Goal: Task Accomplishment & Management: Use online tool/utility

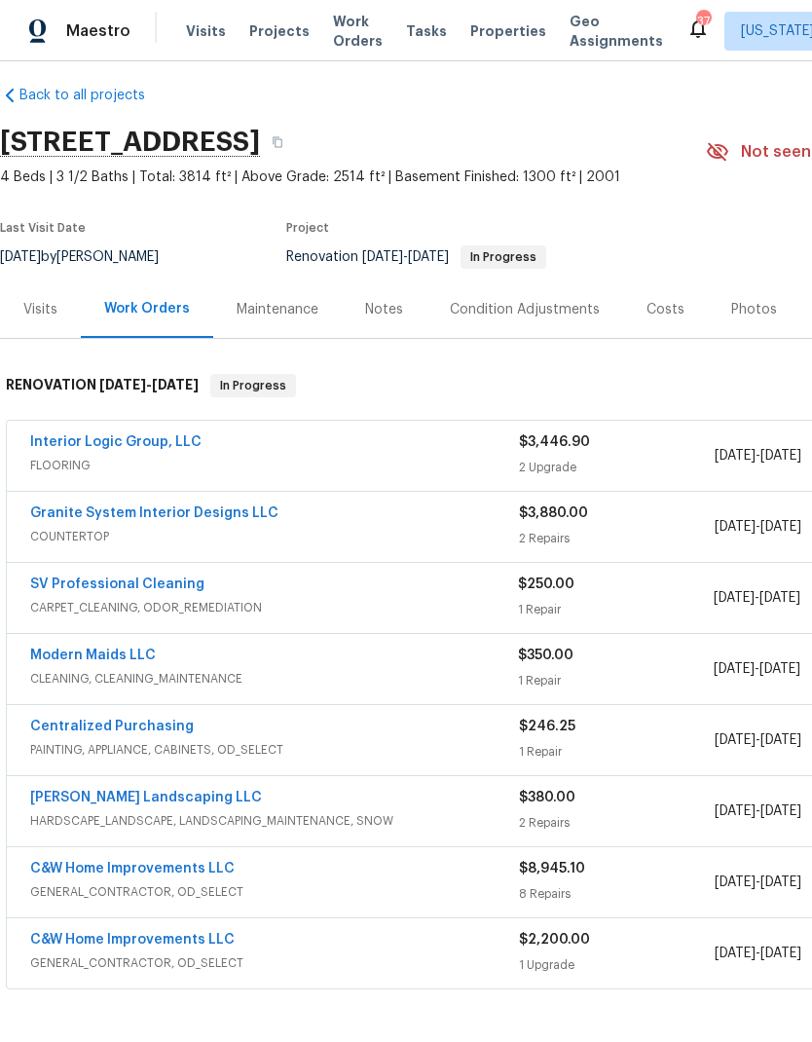
scroll to position [15, 0]
click at [283, 137] on icon "button" at bounding box center [278, 142] width 12 height 12
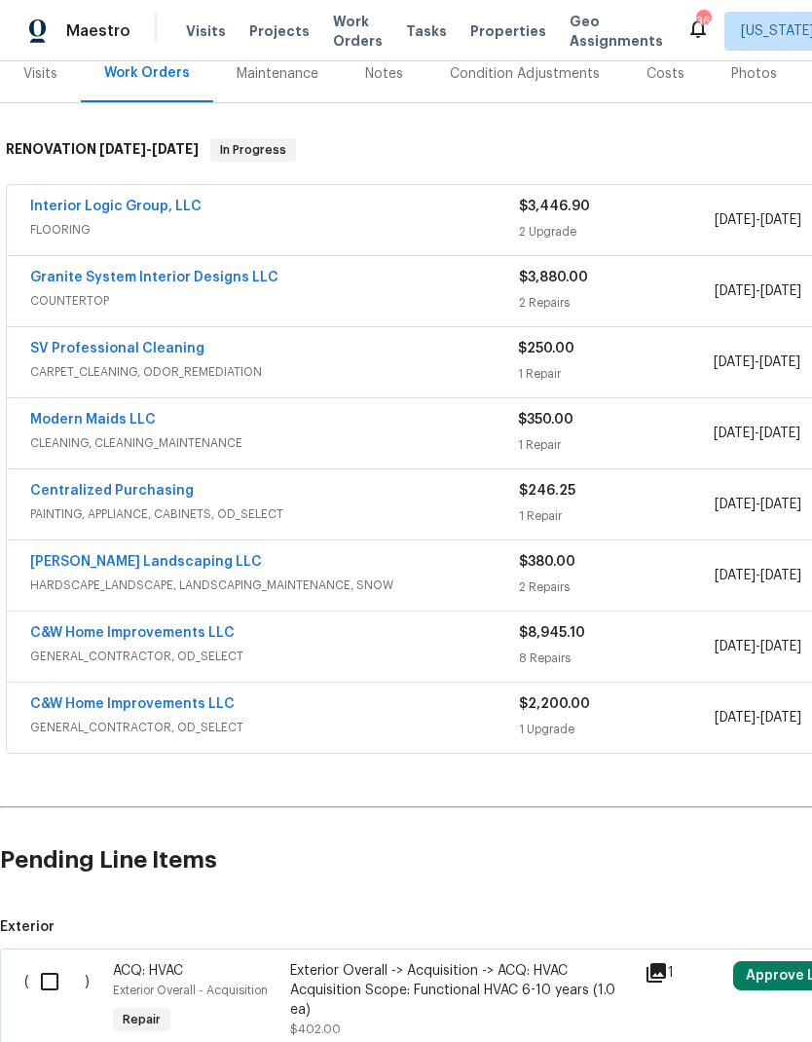
scroll to position [250, 0]
click at [424, 717] on div "C&W Home Improvements LLC" at bounding box center [274, 705] width 489 height 23
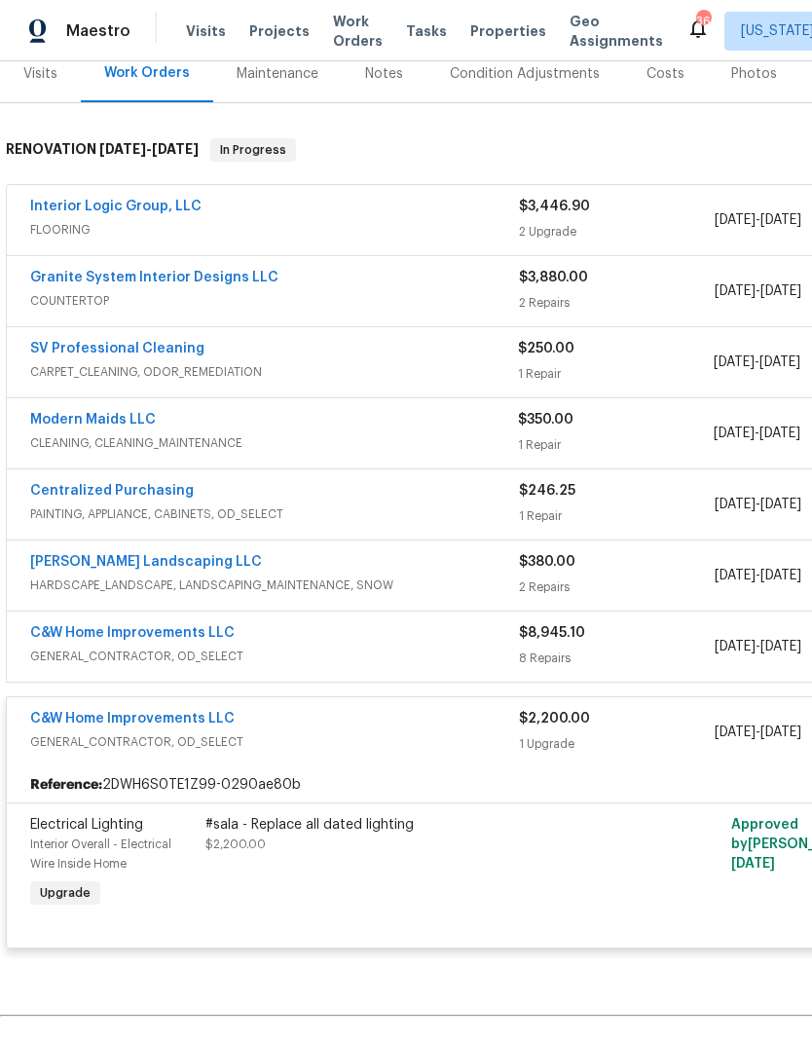
click at [381, 655] on span "GENERAL_CONTRACTOR, OD_SELECT" at bounding box center [274, 656] width 489 height 19
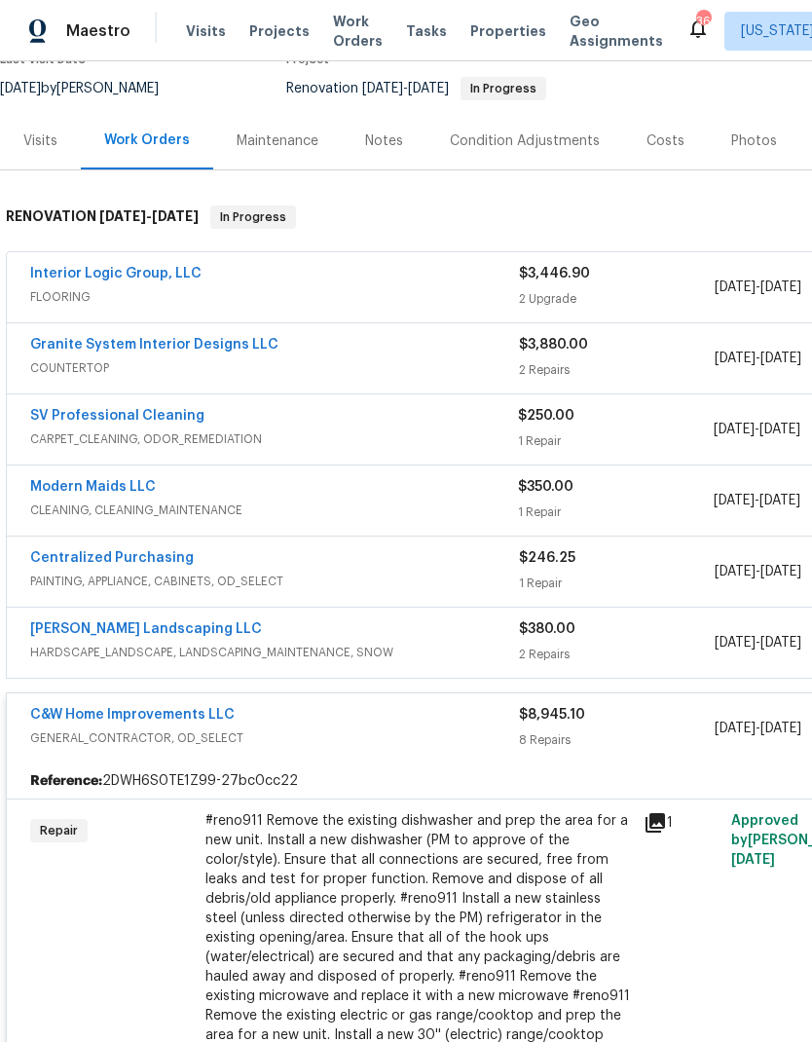
scroll to position [181, 0]
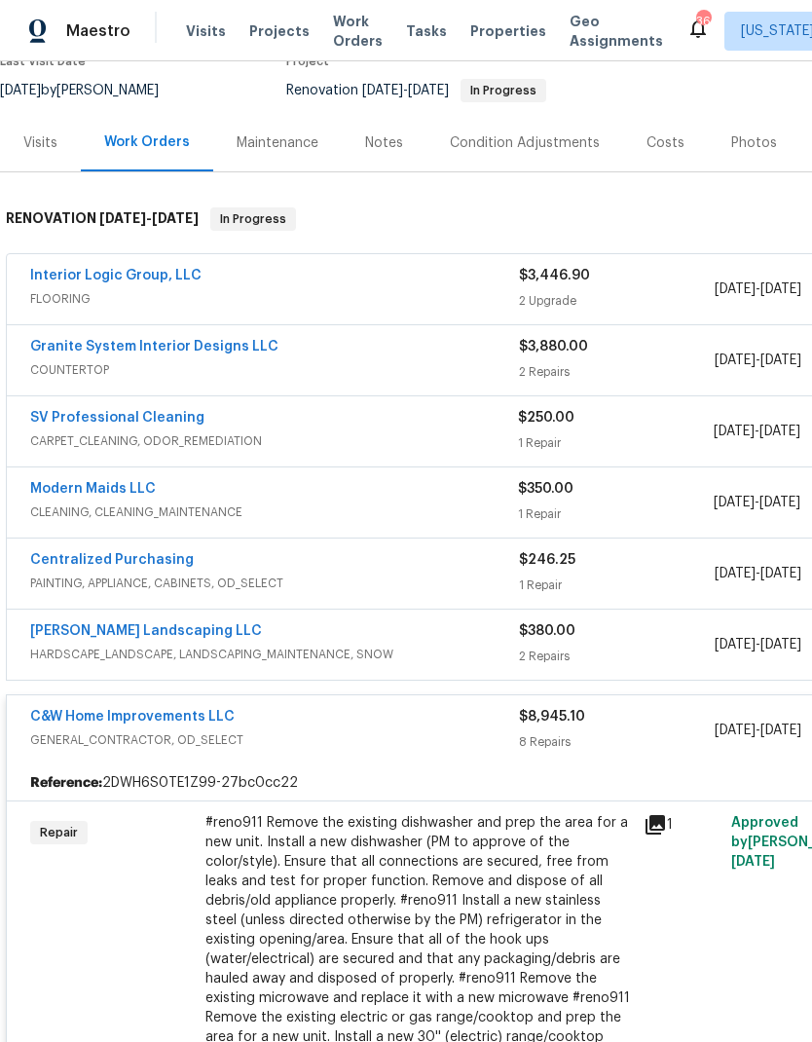
click at [123, 637] on link "Ruiz Landscaping LLC" at bounding box center [146, 631] width 232 height 14
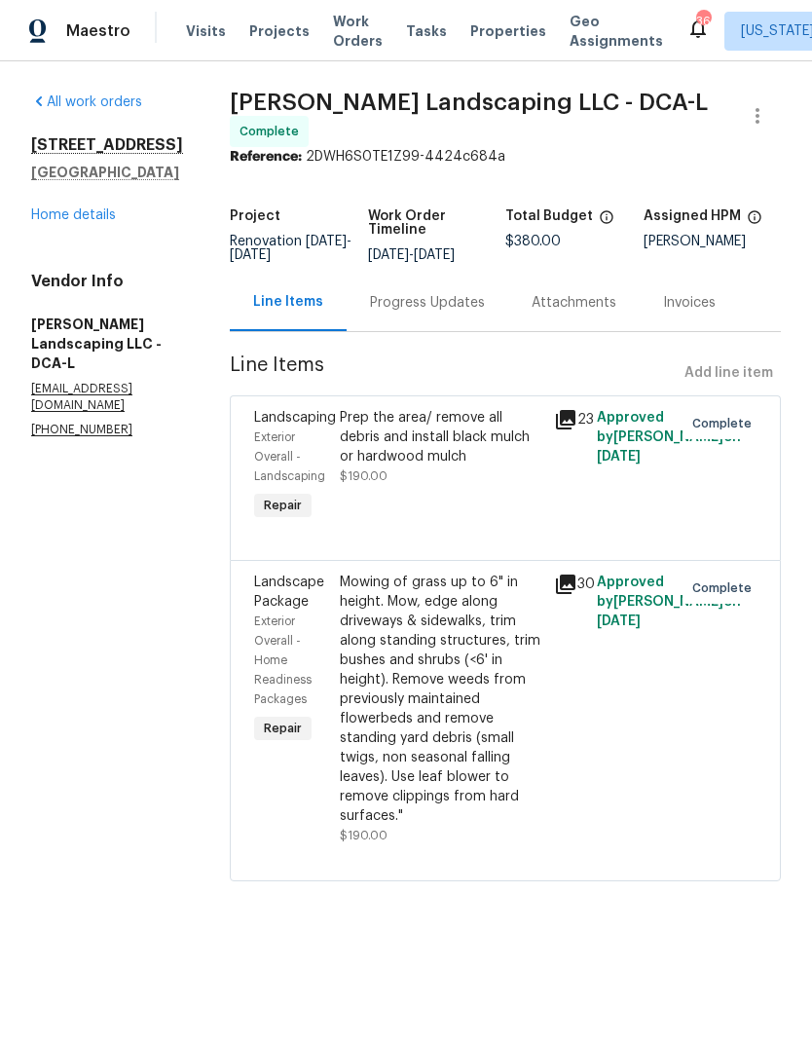
click at [268, 33] on span "Projects" at bounding box center [279, 30] width 60 height 19
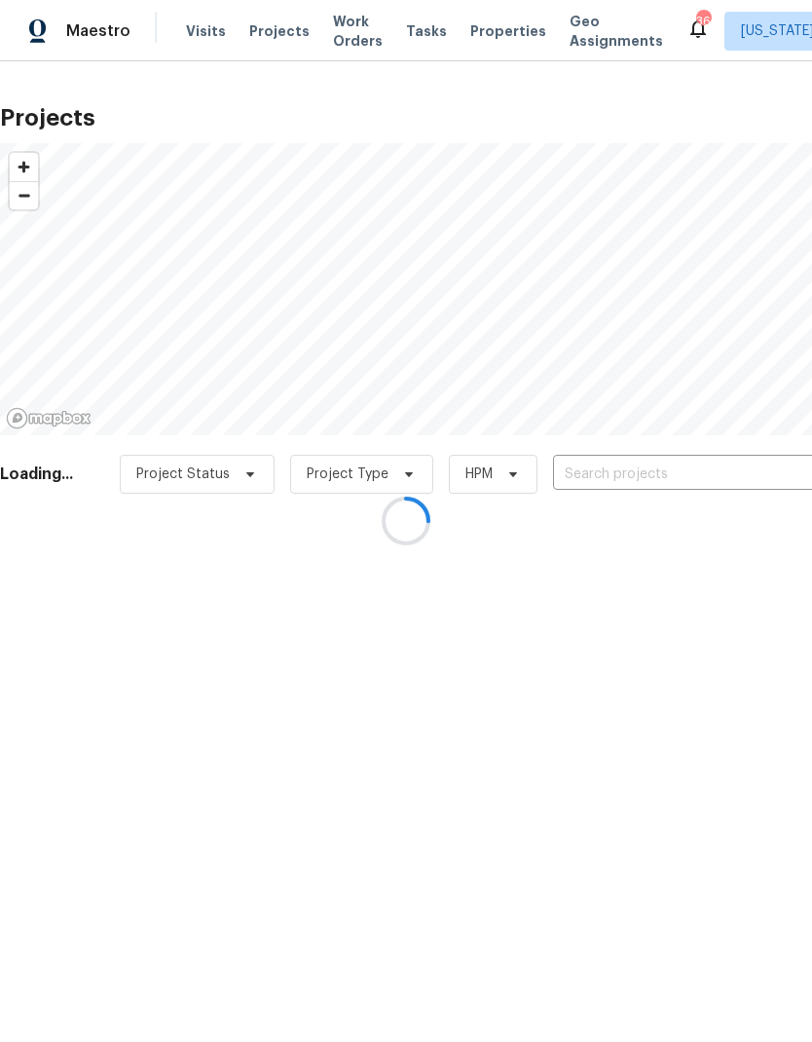
click at [642, 469] on div at bounding box center [406, 521] width 812 height 1042
click at [633, 472] on div at bounding box center [406, 521] width 812 height 1042
click at [627, 468] on div at bounding box center [406, 521] width 812 height 1042
click at [633, 471] on div at bounding box center [406, 521] width 812 height 1042
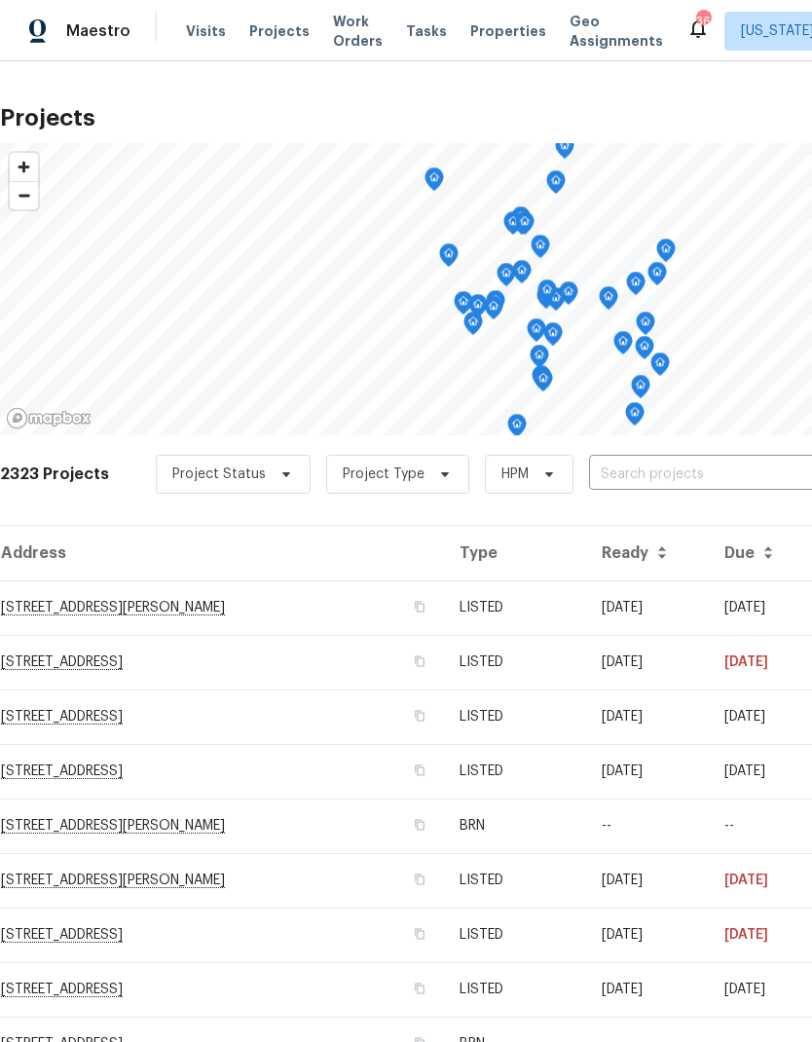
click at [665, 480] on input "text" at bounding box center [700, 475] width 223 height 30
type input "wagon"
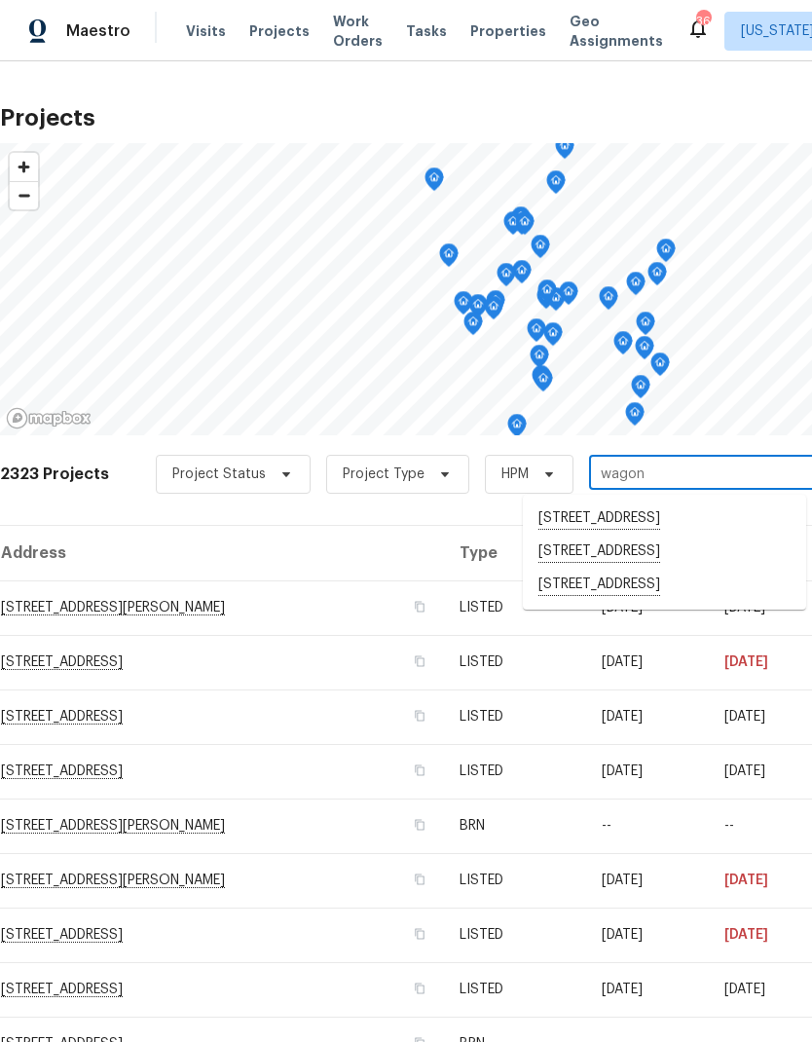
click at [697, 569] on li "8413 Wagon Wheel Rd, Alexandria, VA 22309" at bounding box center [664, 552] width 283 height 33
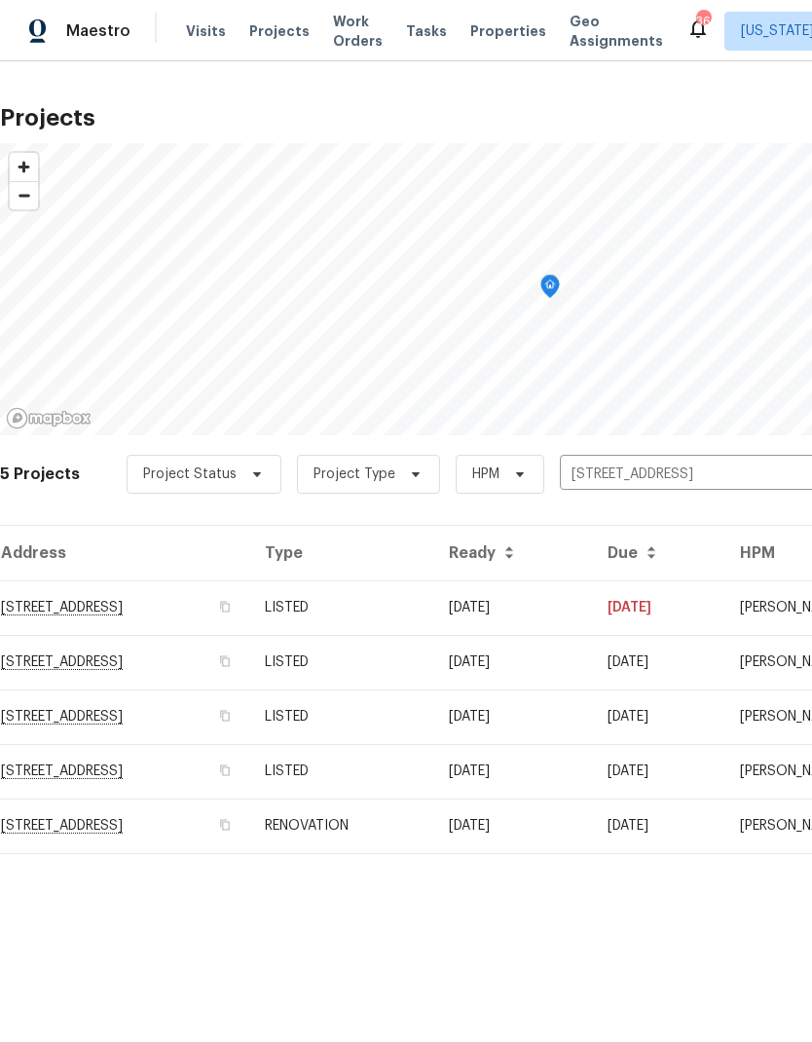
click at [249, 609] on td "8413 Wagon Wheel Rd, Alexandria, VA 22309" at bounding box center [124, 607] width 249 height 55
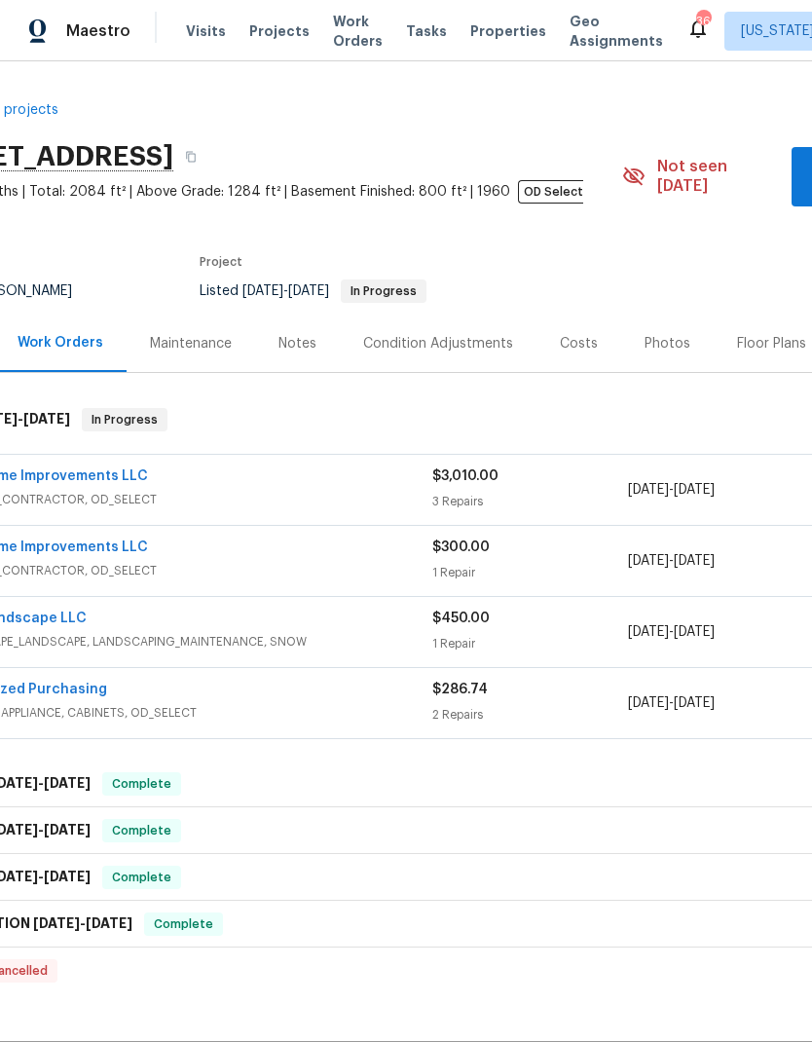
scroll to position [0, 87]
click at [365, 561] on span "GENERAL_CONTRACTOR, OD_SELECT" at bounding box center [188, 570] width 489 height 19
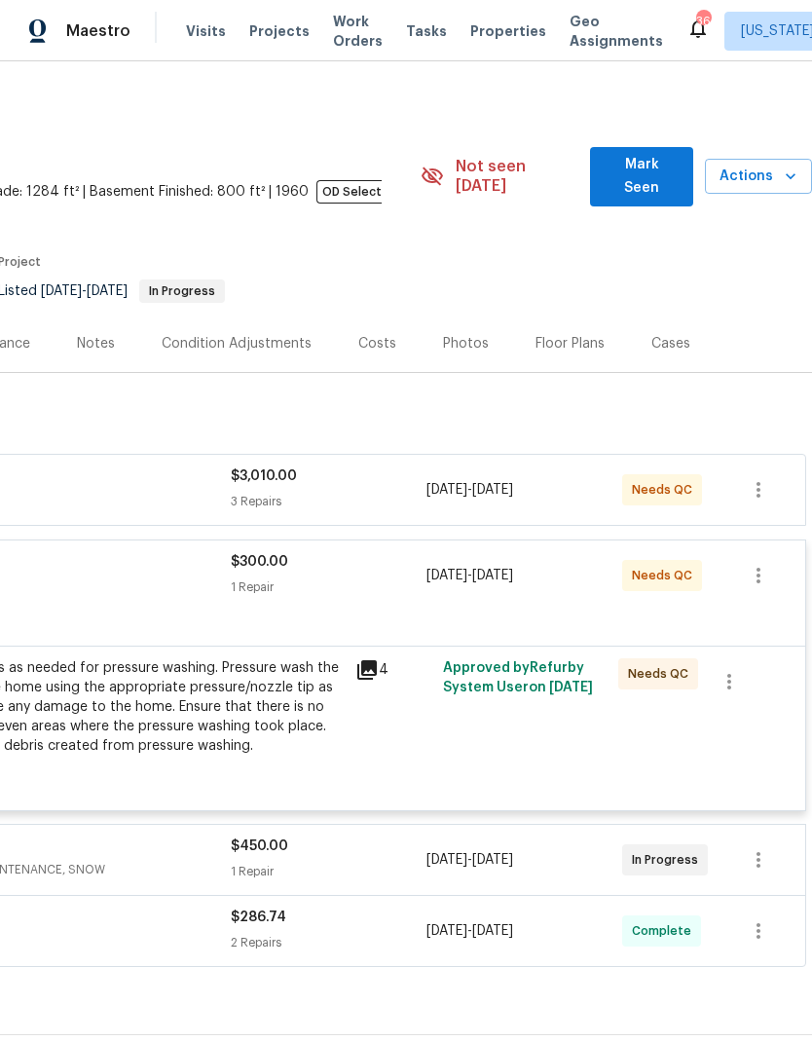
scroll to position [0, 288]
click at [242, 712] on div "Protect areas as needed for pressure washing. Pressure wash the siding on the h…" at bounding box center [130, 706] width 427 height 97
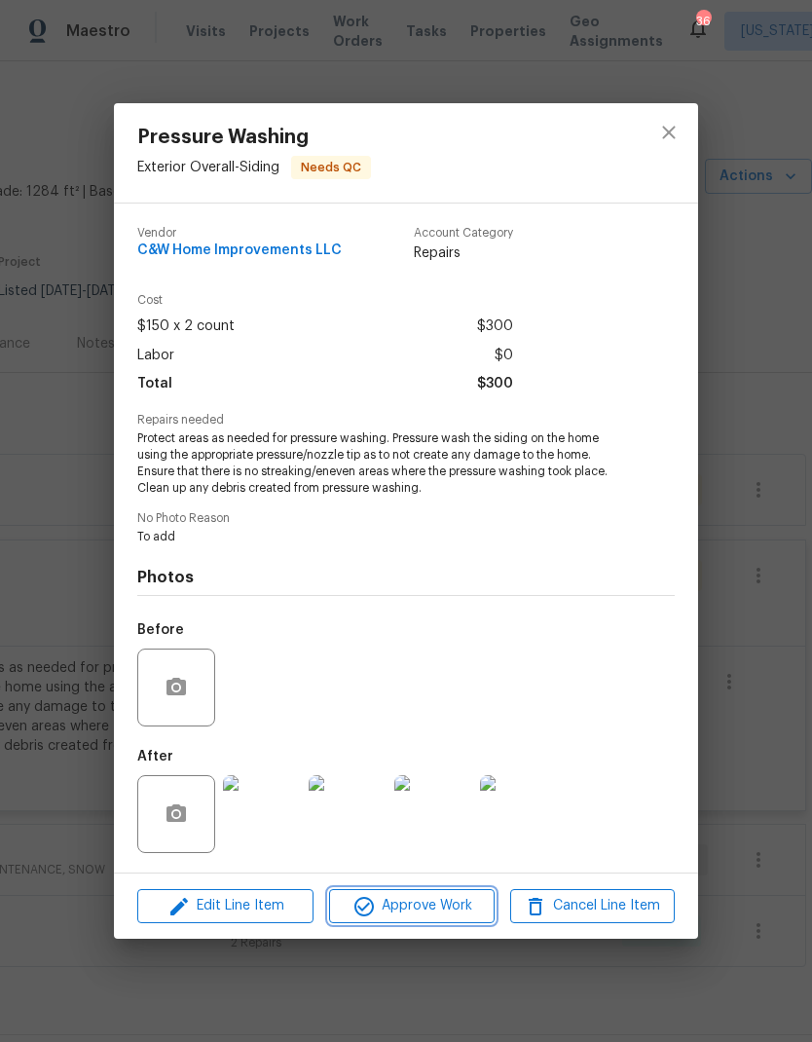
click at [433, 904] on span "Approve Work" at bounding box center [411, 906] width 153 height 24
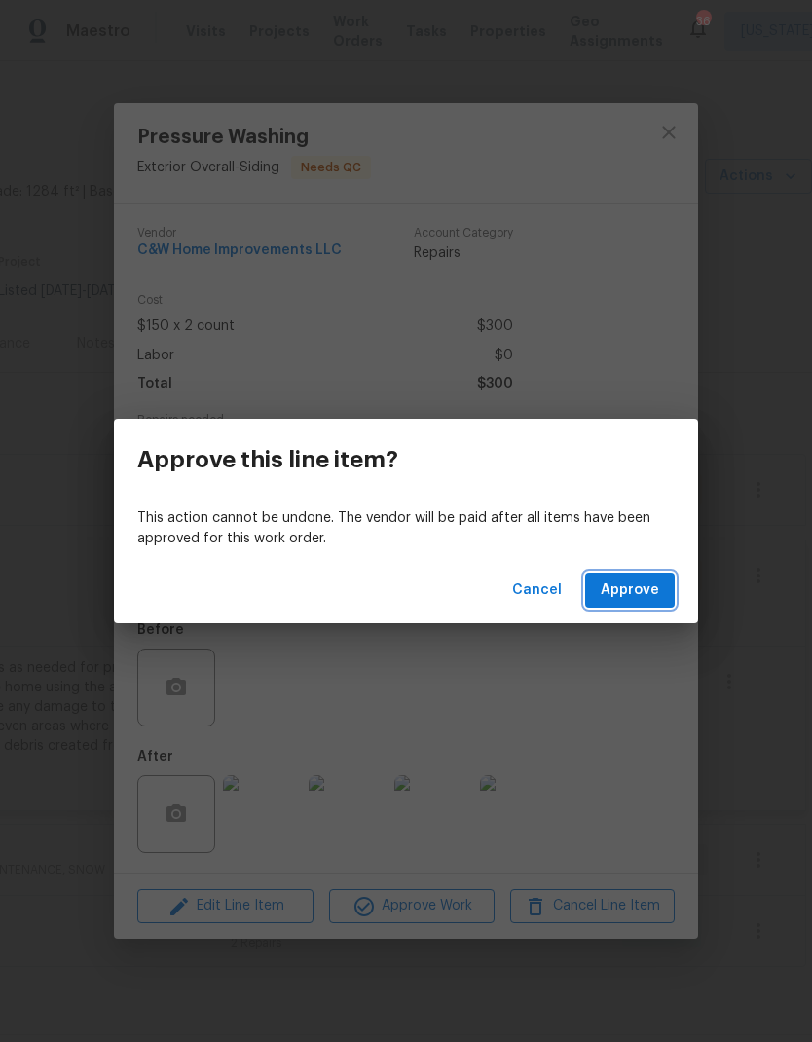
click at [634, 586] on span "Approve" at bounding box center [630, 591] width 58 height 24
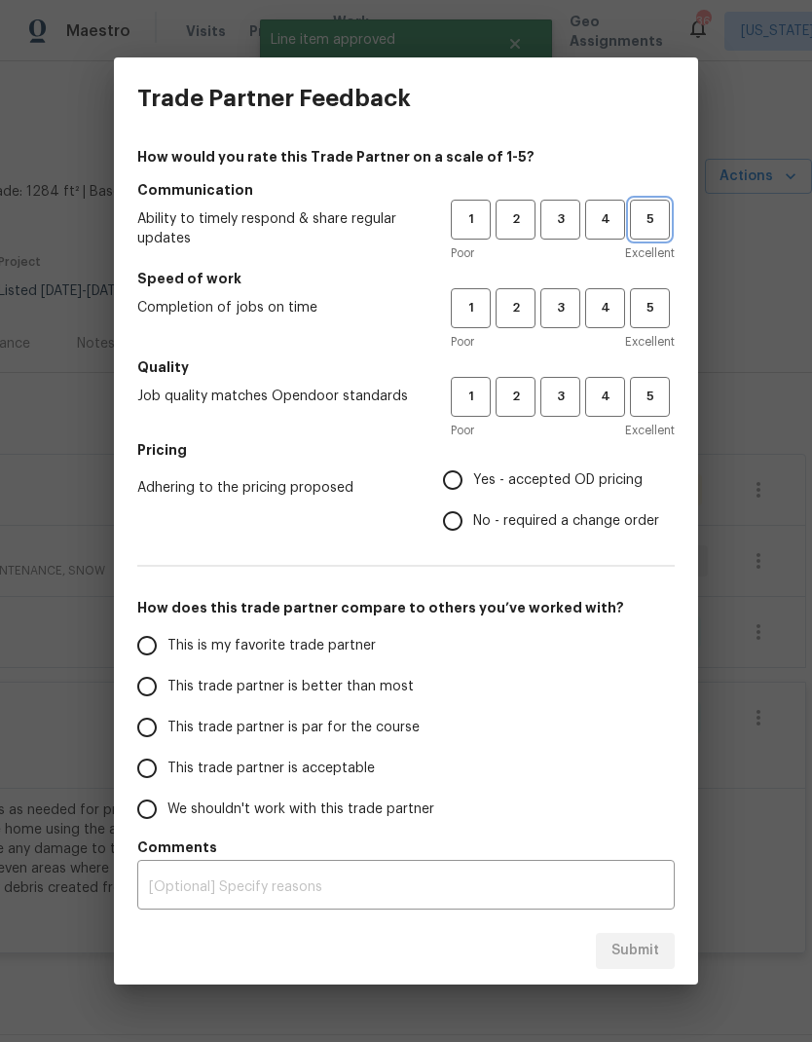
click at [669, 205] on button "5" at bounding box center [650, 220] width 40 height 40
click at [657, 306] on span "5" at bounding box center [650, 308] width 36 height 22
click at [666, 403] on span "5" at bounding box center [650, 397] width 36 height 22
click at [458, 484] on input "Yes - accepted OD pricing" at bounding box center [452, 480] width 41 height 41
radio input "true"
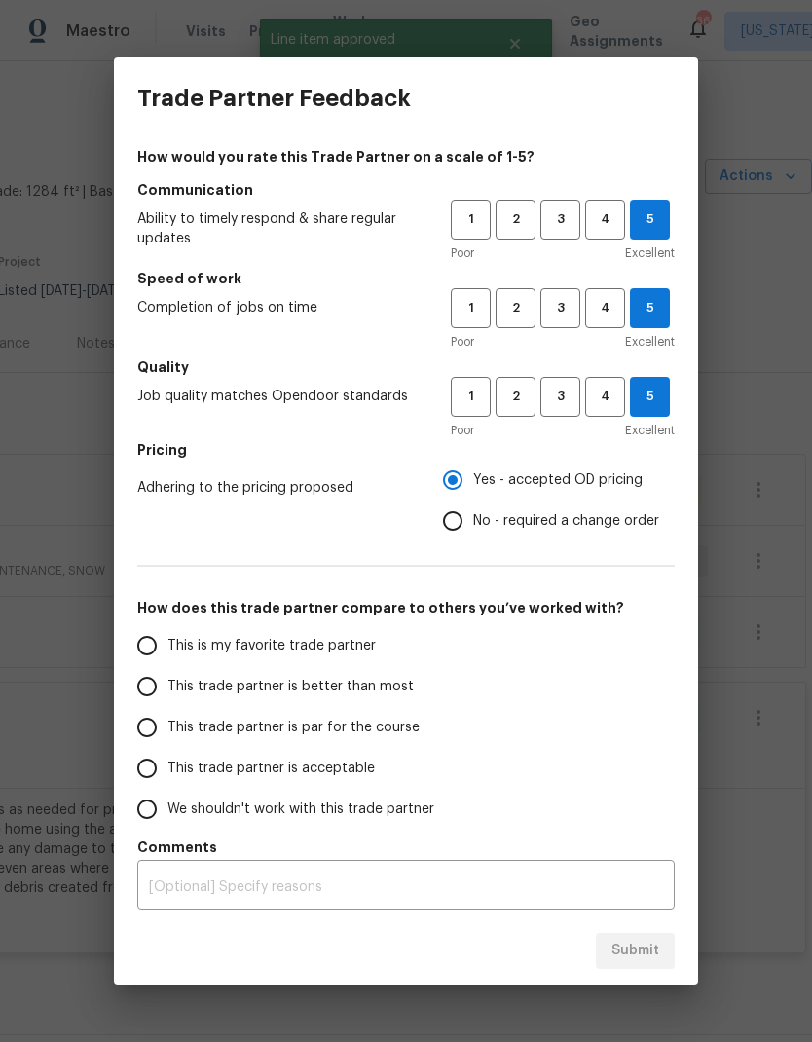
click at [138, 663] on input "This is my favorite trade partner" at bounding box center [147, 645] width 41 height 41
click at [657, 954] on span "Submit" at bounding box center [636, 951] width 48 height 24
radio input "true"
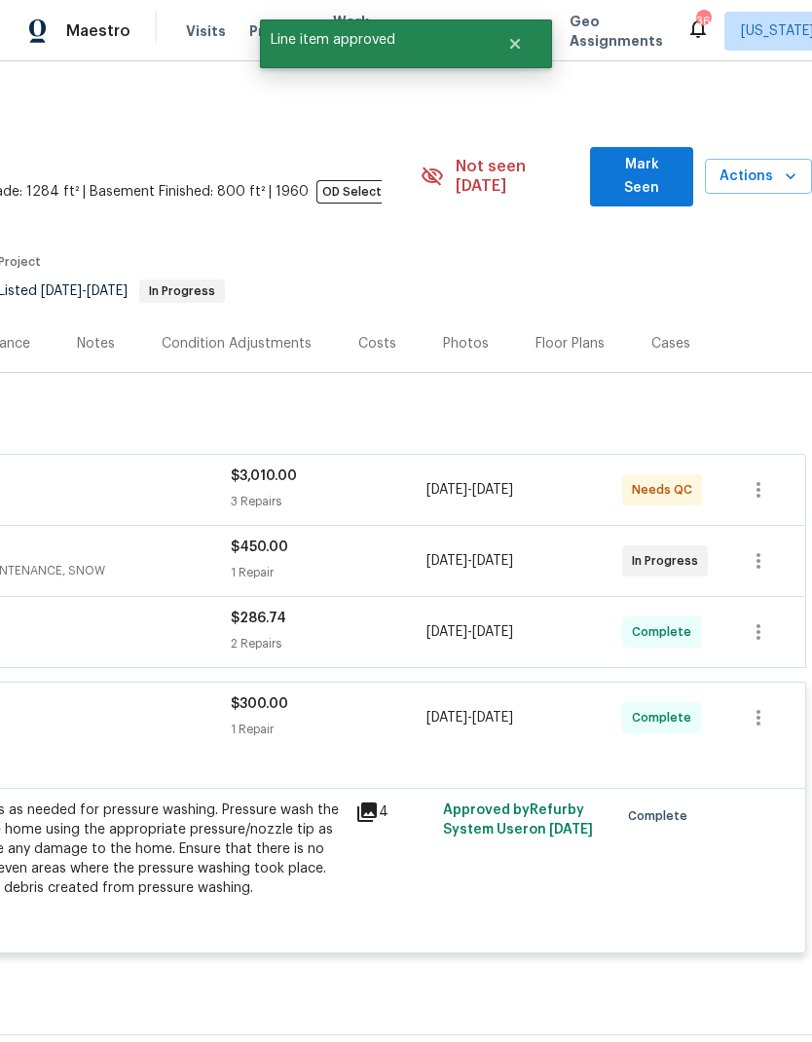
radio input "false"
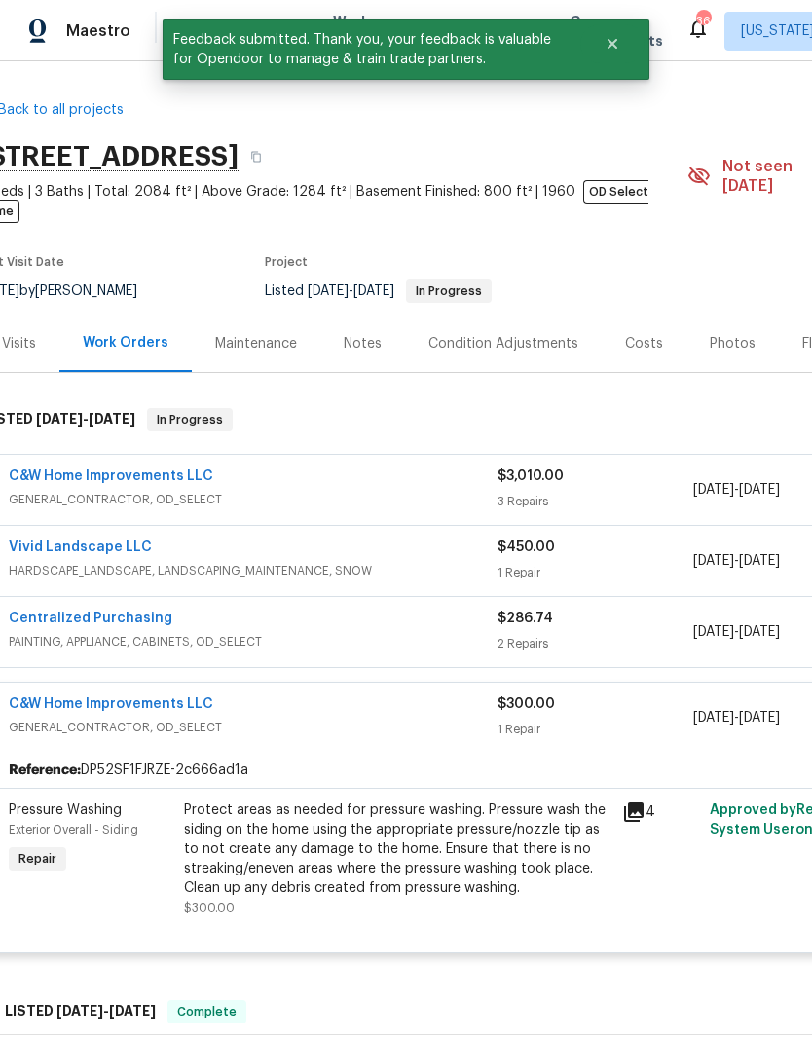
scroll to position [0, 21]
click at [380, 490] on span "GENERAL_CONTRACTOR, OD_SELECT" at bounding box center [253, 499] width 489 height 19
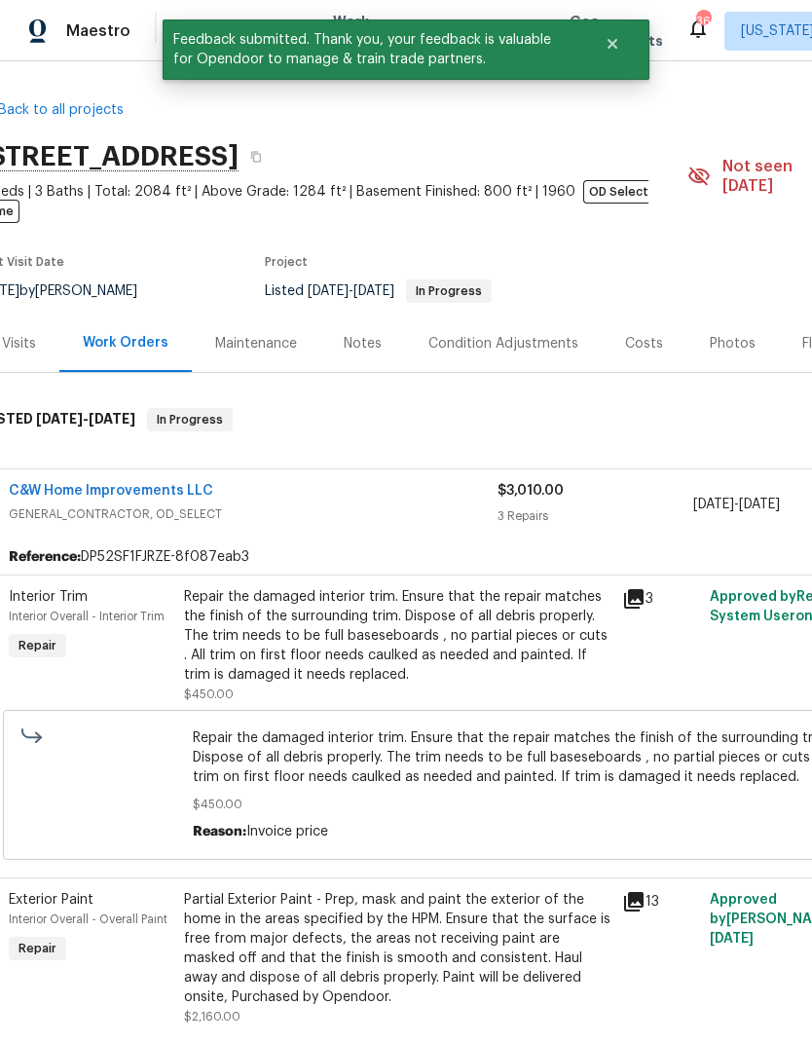
click at [494, 638] on div "Repair the damaged interior trim. Ensure that the repair matches the finish of …" at bounding box center [397, 635] width 427 height 97
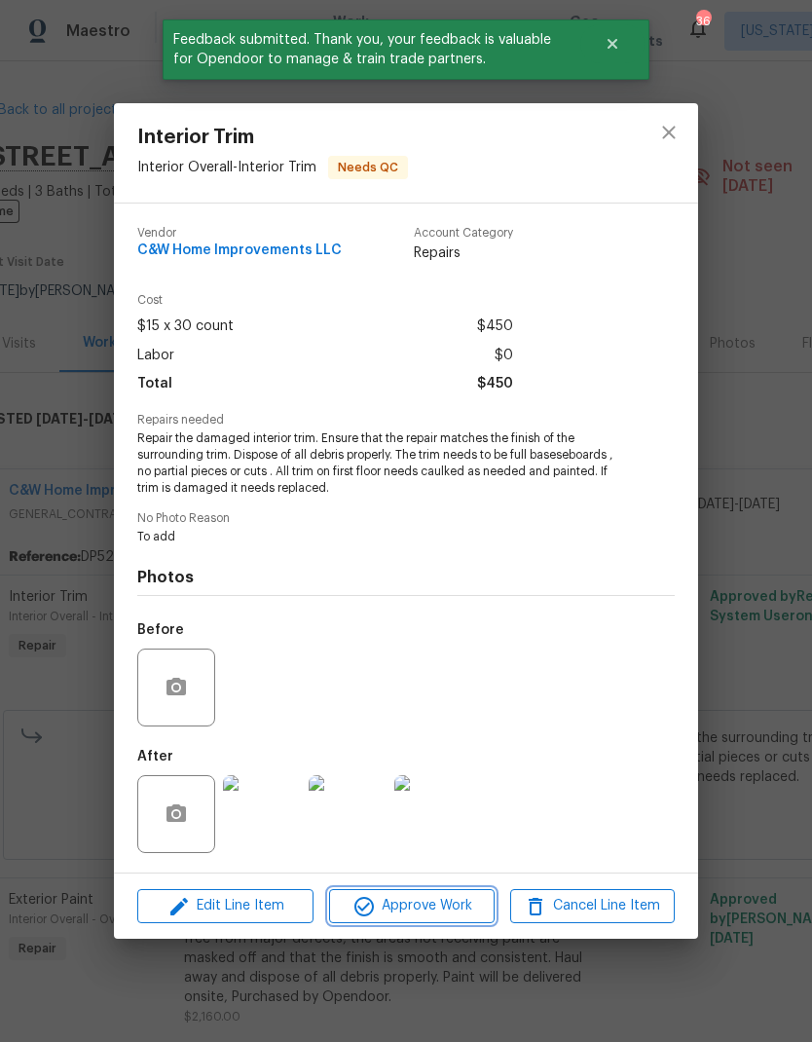
click at [427, 901] on span "Approve Work" at bounding box center [411, 906] width 153 height 24
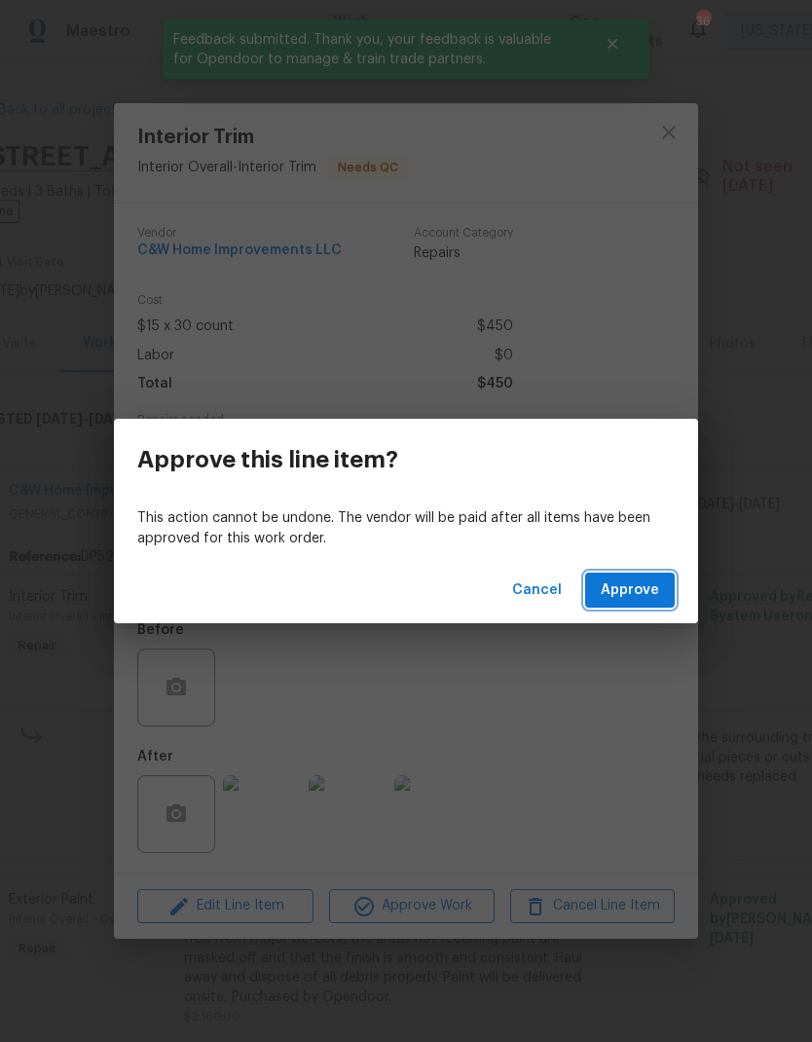
click at [646, 590] on span "Approve" at bounding box center [630, 591] width 58 height 24
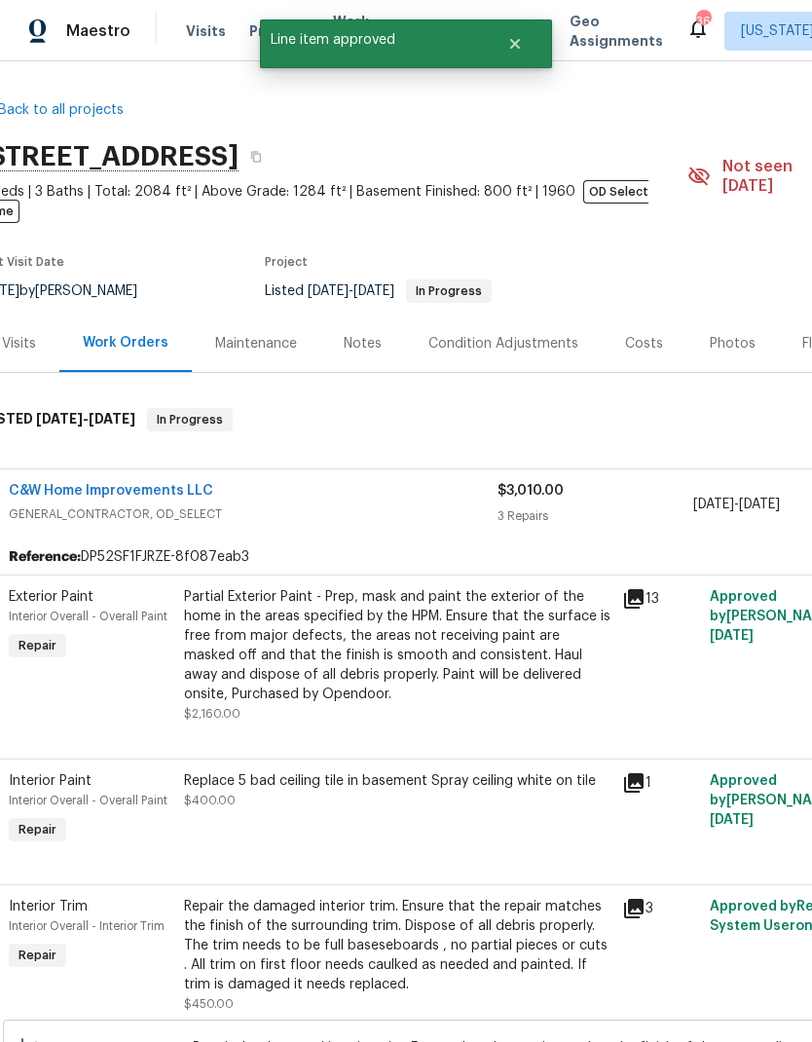
click at [447, 646] on div "Partial Exterior Paint - Prep, mask and paint the exterior of the home in the a…" at bounding box center [397, 645] width 427 height 117
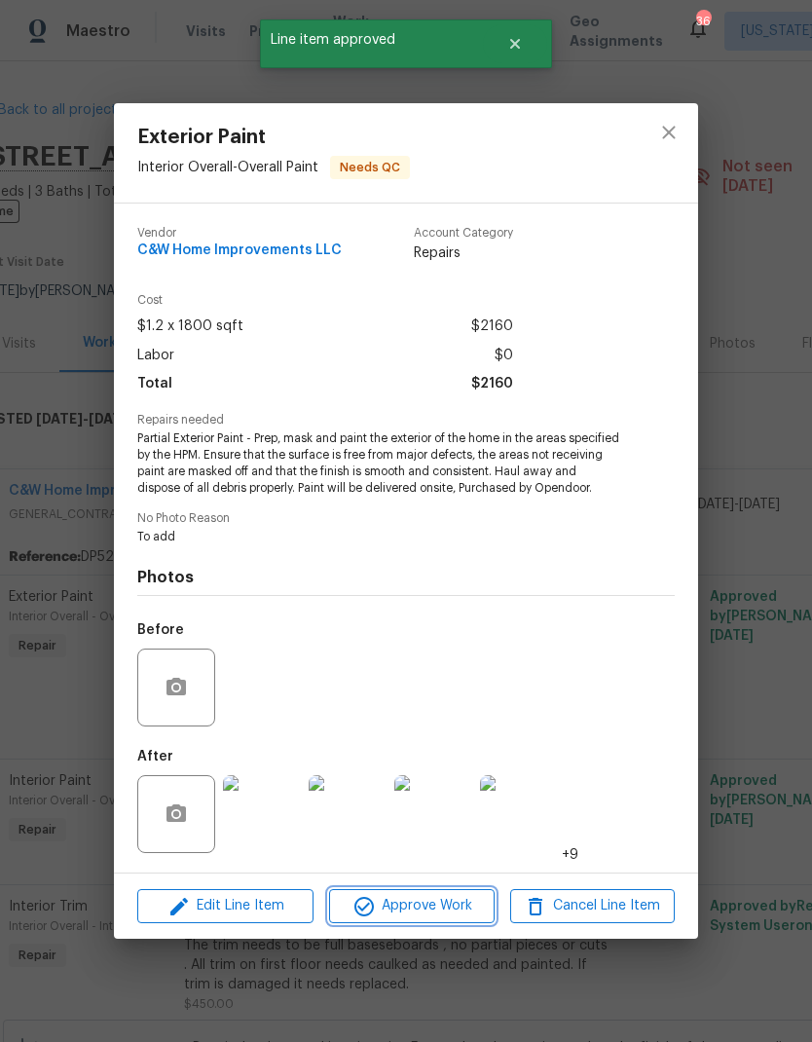
click at [440, 918] on span "Approve Work" at bounding box center [411, 906] width 153 height 24
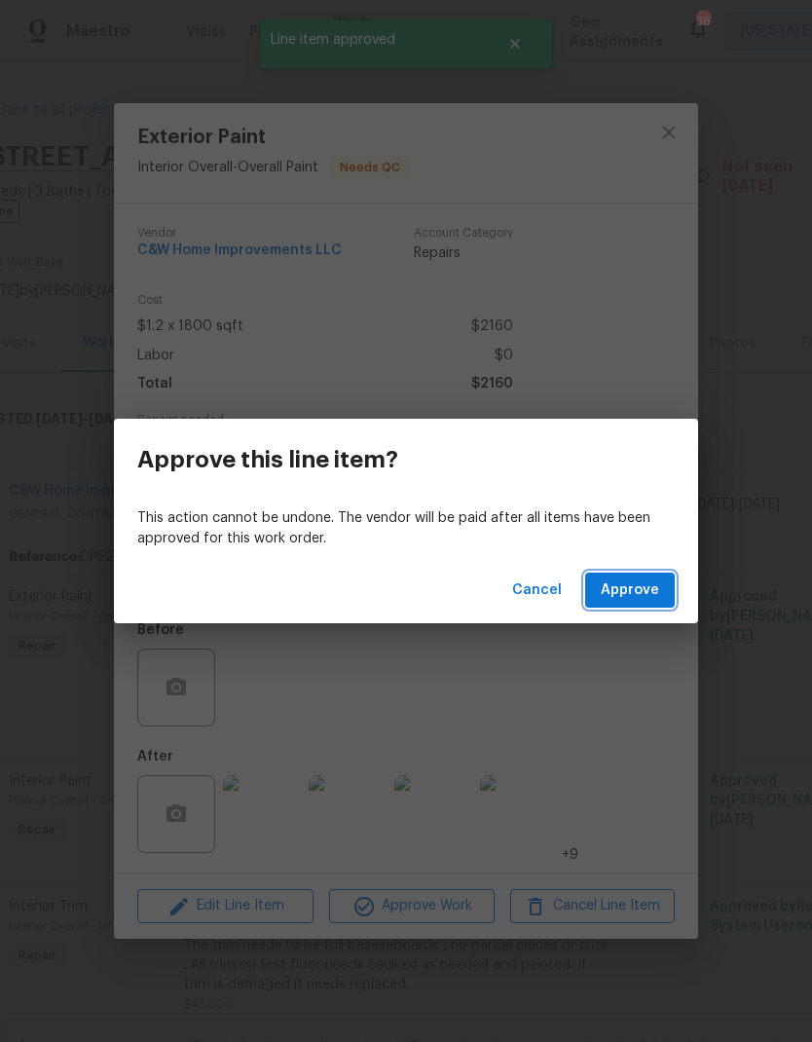
click at [629, 604] on button "Approve" at bounding box center [630, 591] width 90 height 36
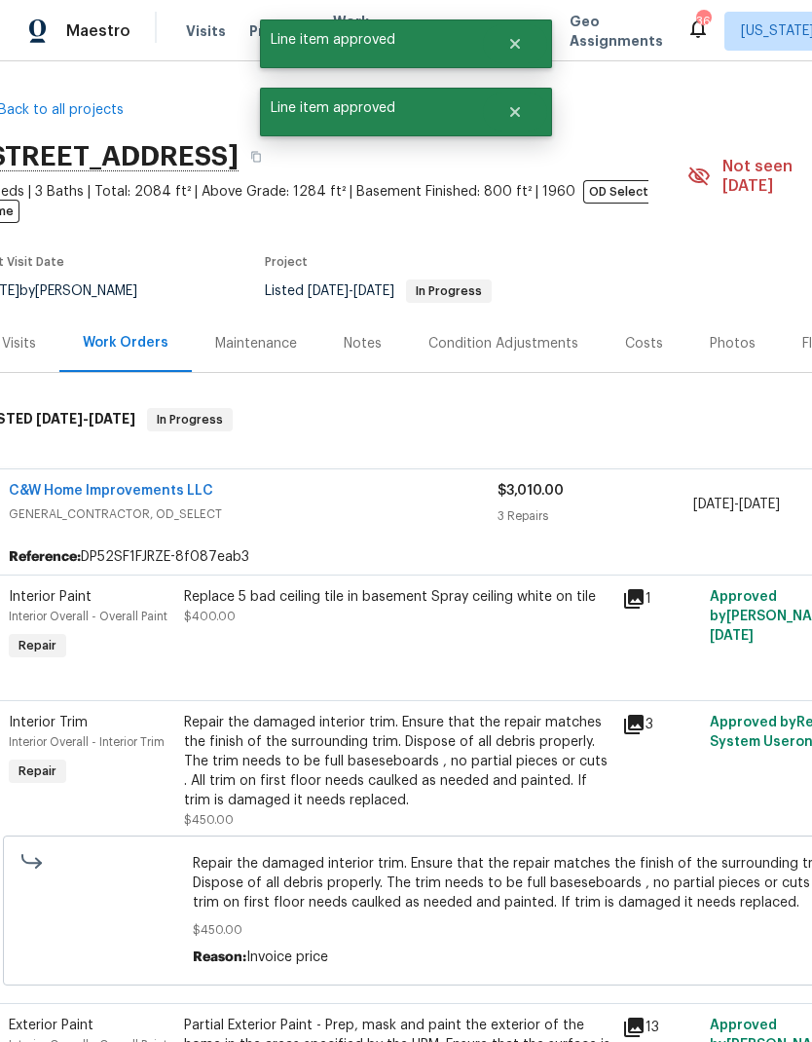
click at [465, 640] on div "Replace 5 bad ceiling tile in basement Spray ceiling white on tile $400.00" at bounding box center [397, 626] width 438 height 90
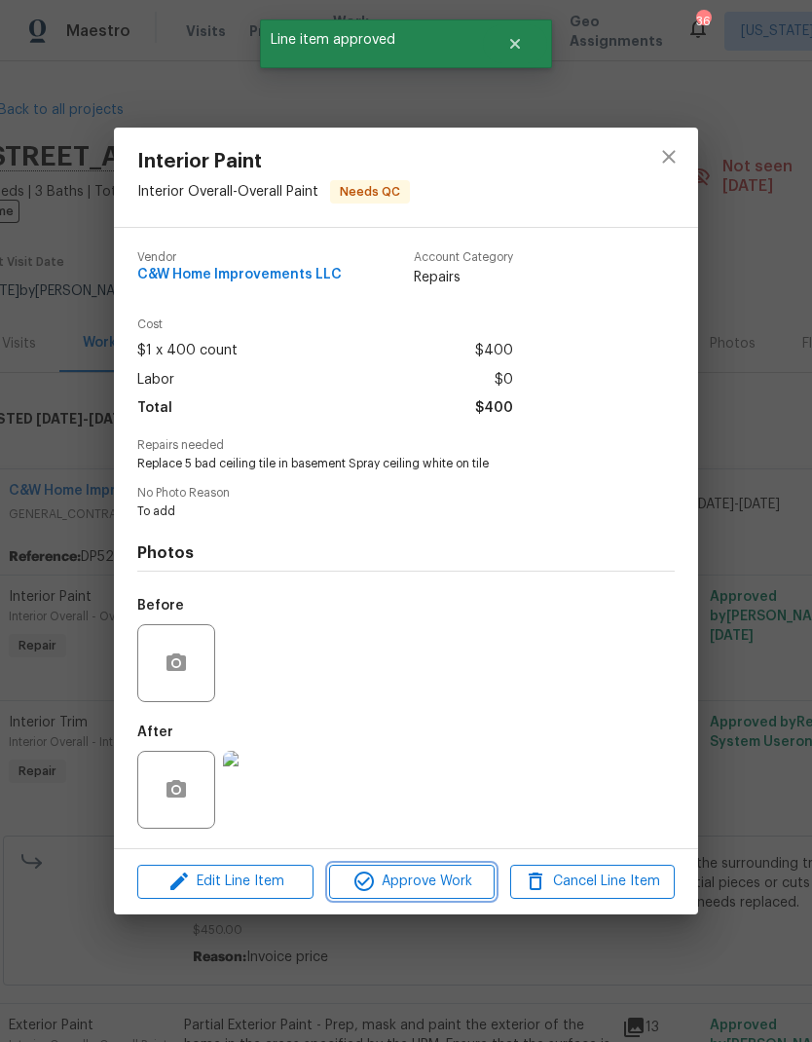
click at [451, 885] on span "Approve Work" at bounding box center [411, 882] width 153 height 24
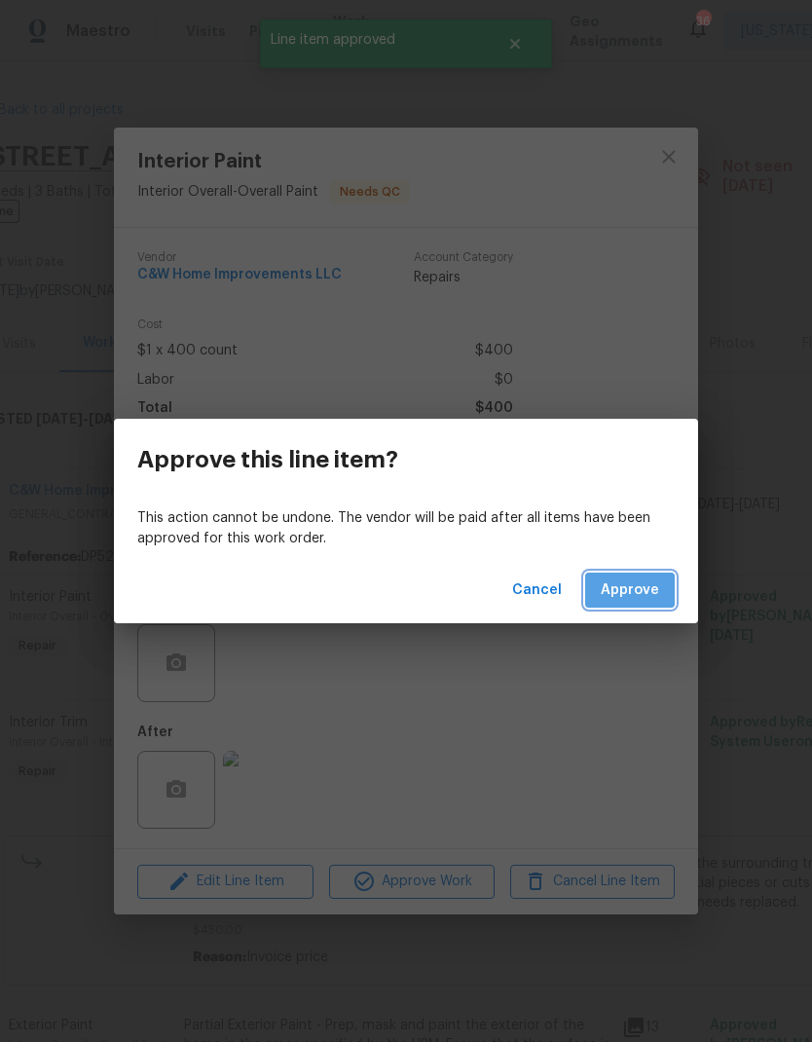
click at [633, 597] on span "Approve" at bounding box center [630, 591] width 58 height 24
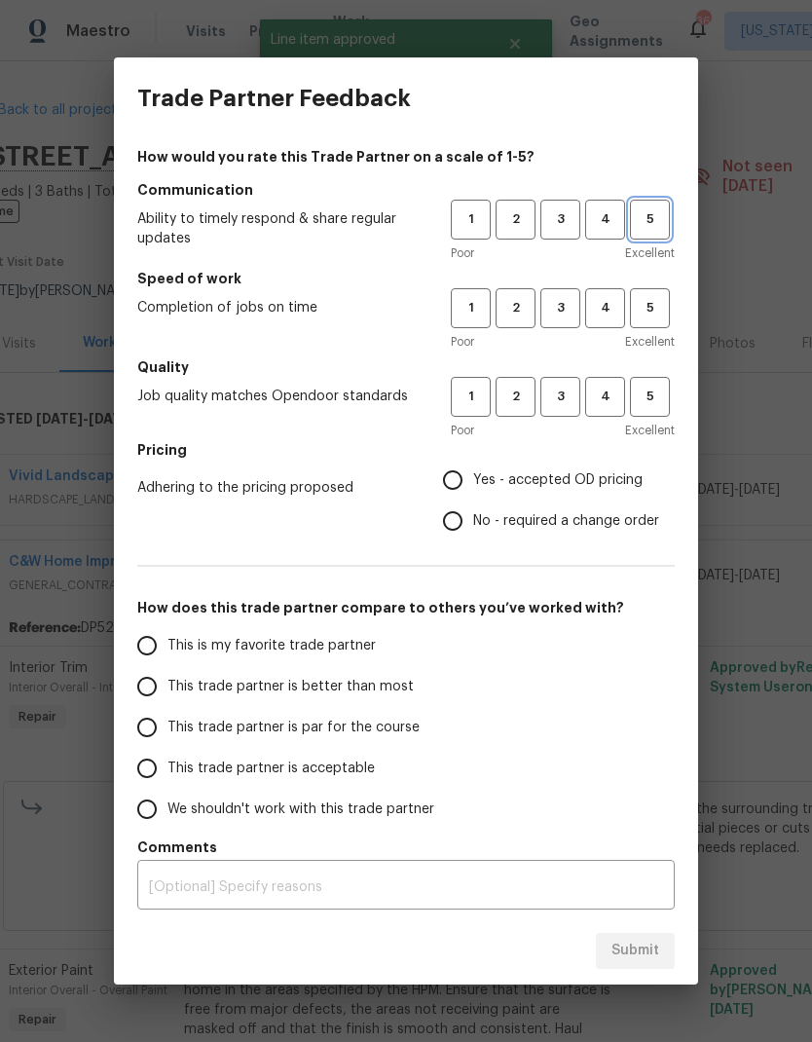
click at [662, 226] on span "5" at bounding box center [650, 219] width 36 height 22
click at [662, 321] on button "5" at bounding box center [650, 308] width 40 height 40
click at [652, 391] on span "5" at bounding box center [650, 397] width 36 height 22
click at [469, 478] on input "Yes - accepted OD pricing" at bounding box center [452, 480] width 41 height 41
radio input "true"
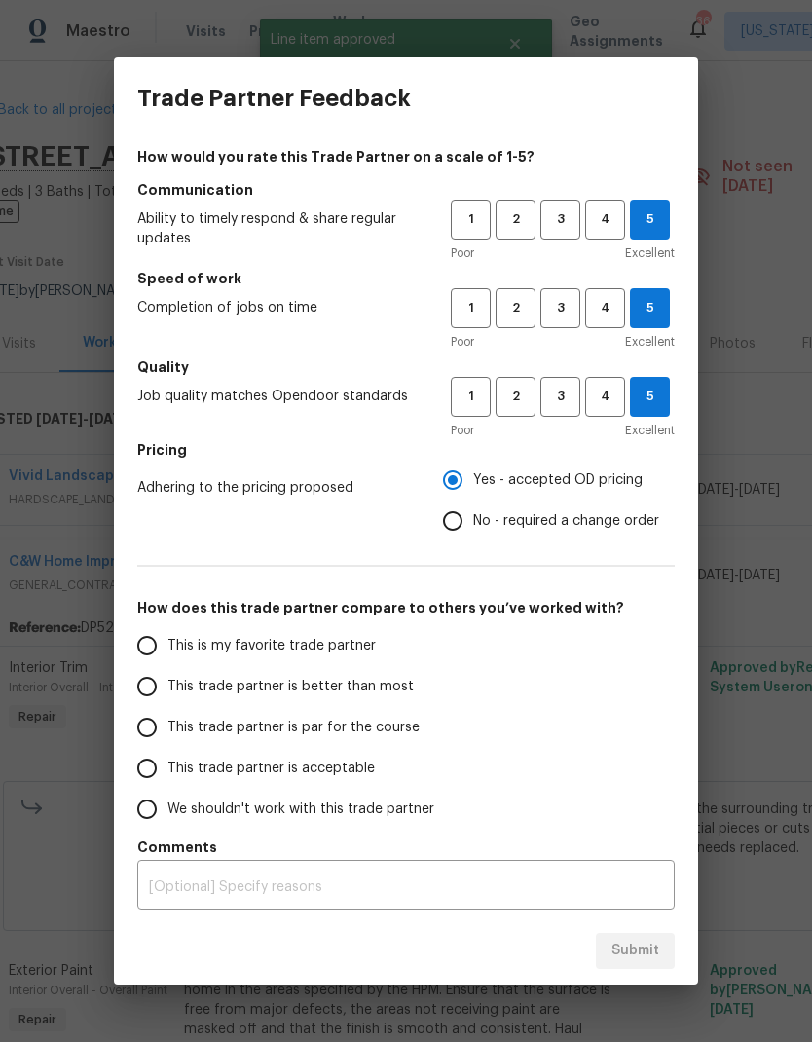
click at [150, 648] on input "This is my favorite trade partner" at bounding box center [147, 645] width 41 height 41
click at [668, 966] on button "Submit" at bounding box center [635, 951] width 79 height 36
radio input "true"
radio input "false"
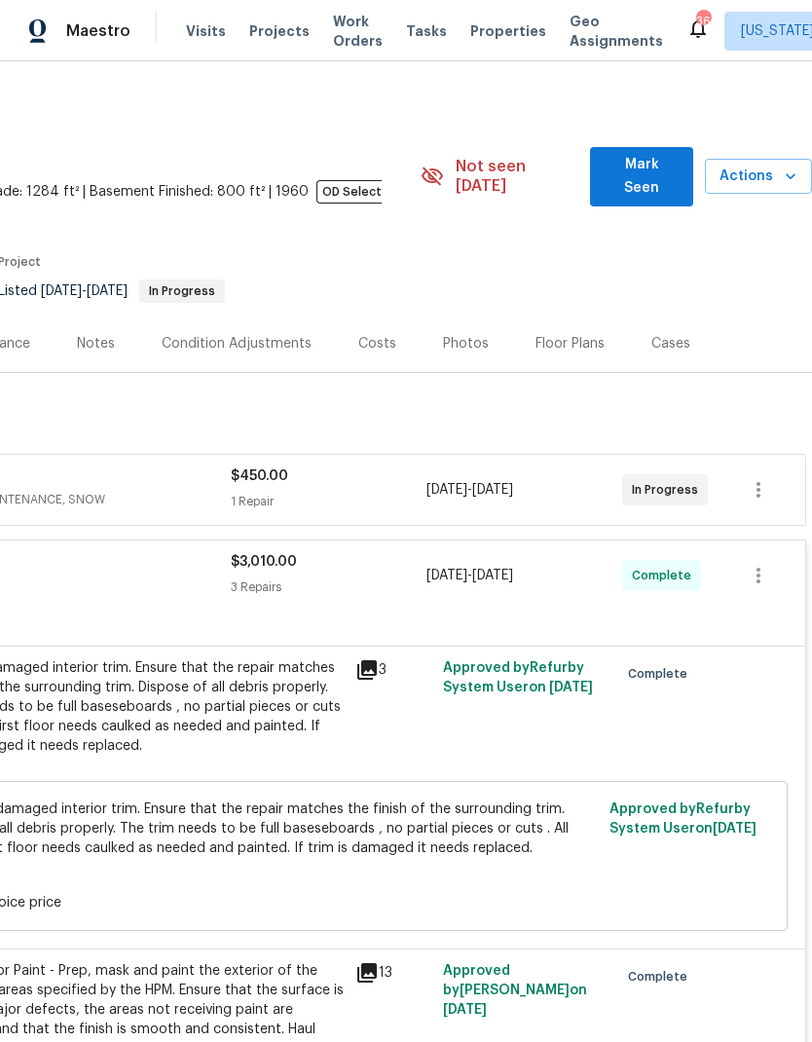
scroll to position [0, 288]
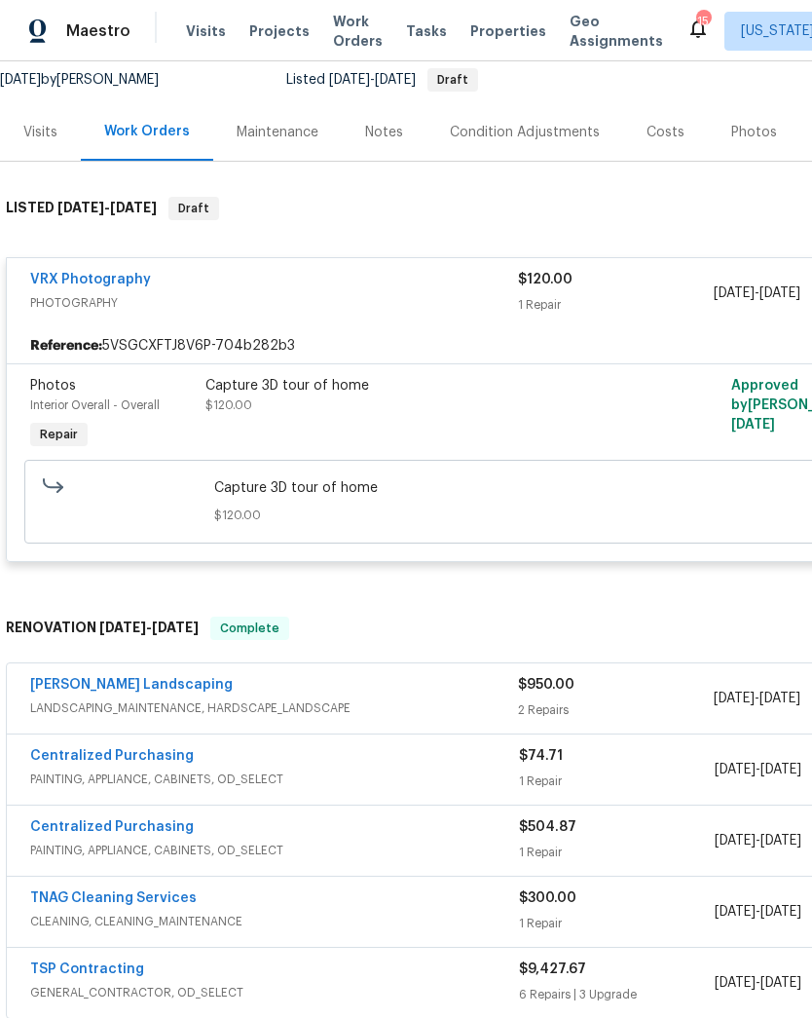
scroll to position [192, 0]
click at [146, 685] on link "Manzano Landscaping" at bounding box center [131, 685] width 203 height 14
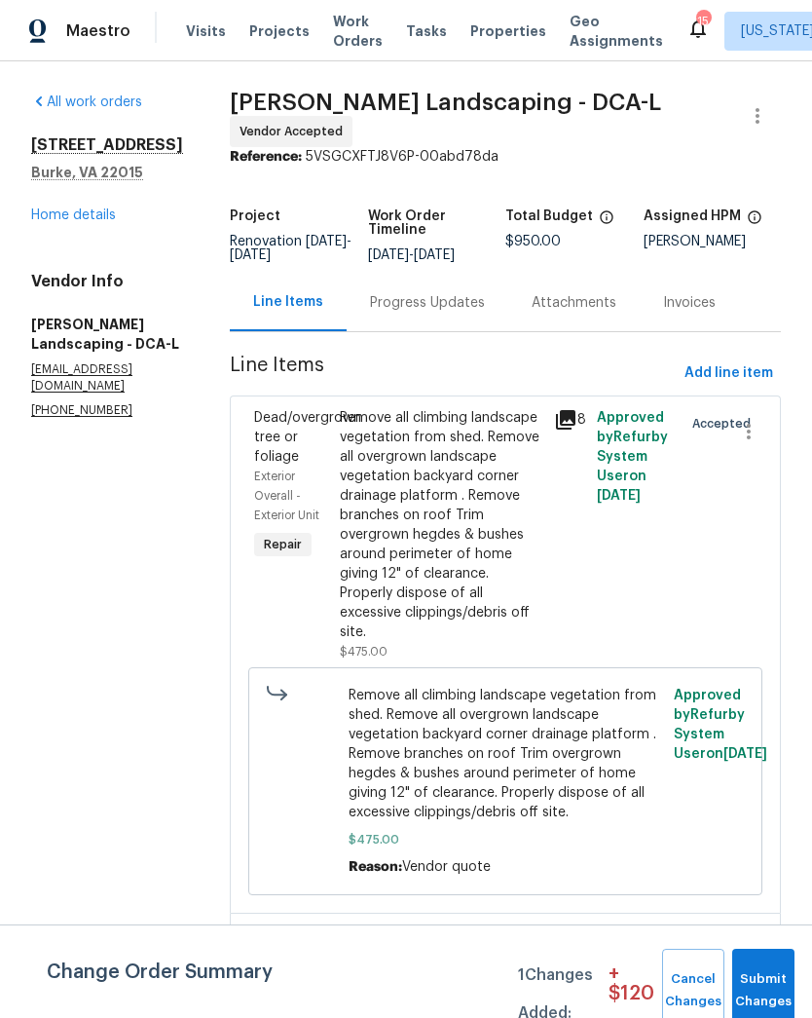
click at [462, 327] on div "Progress Updates" at bounding box center [428, 302] width 162 height 57
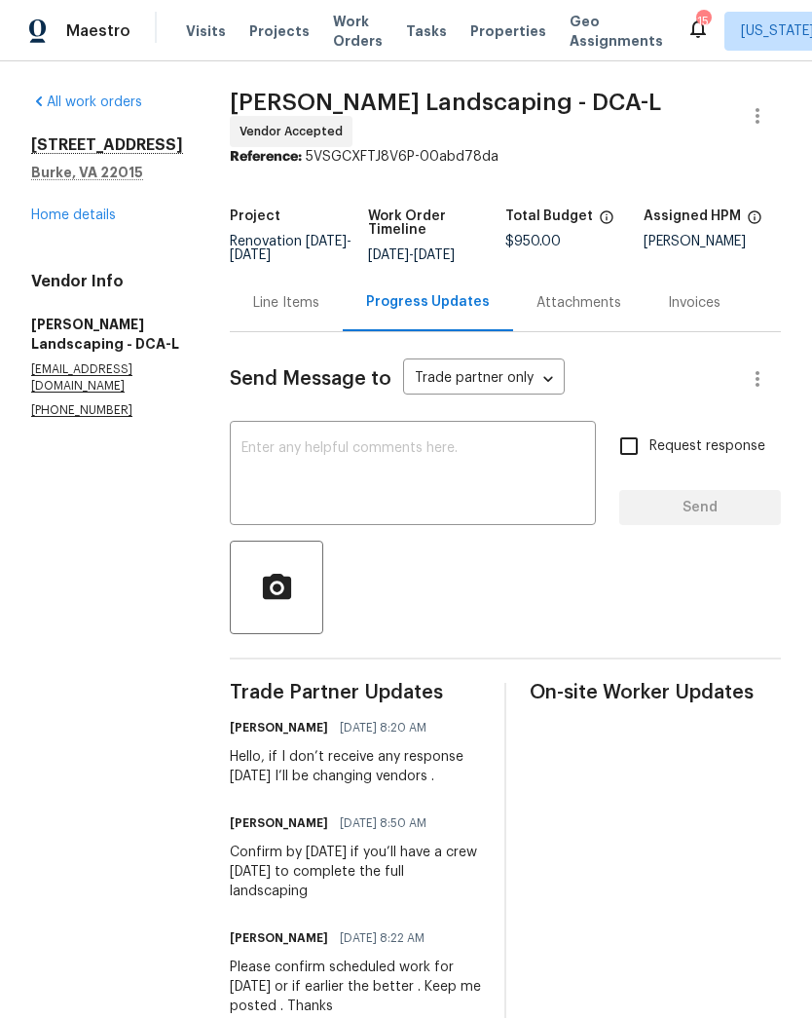
click at [88, 218] on link "Home details" at bounding box center [73, 215] width 85 height 14
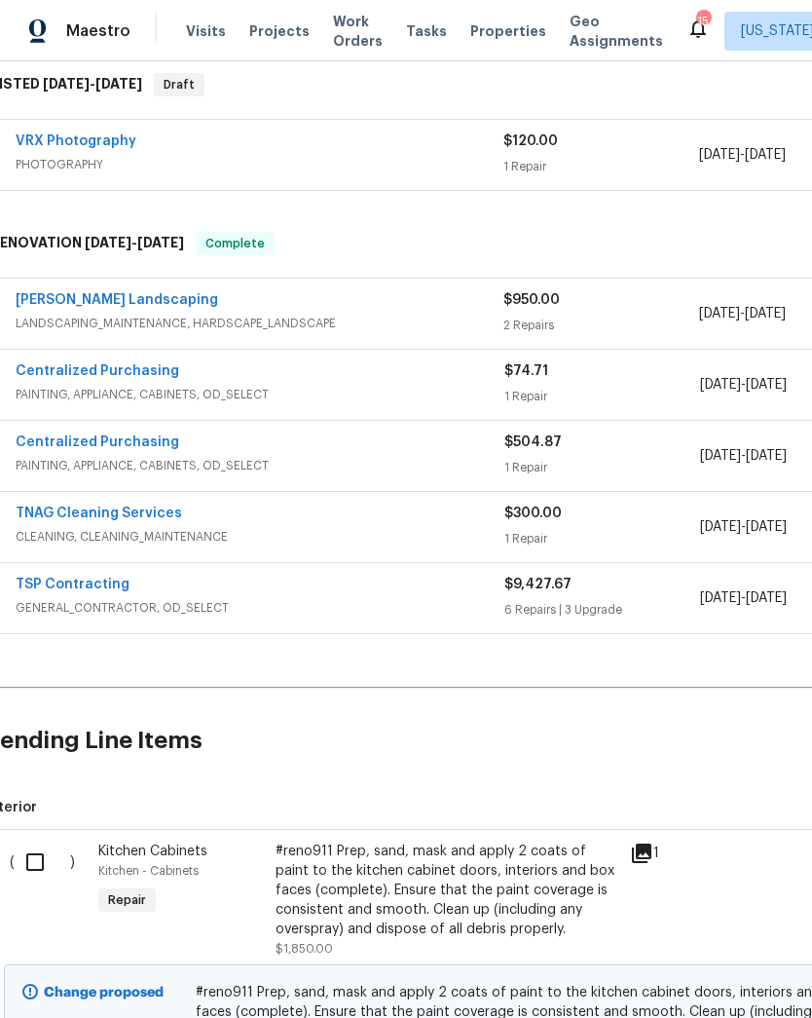
scroll to position [292, 19]
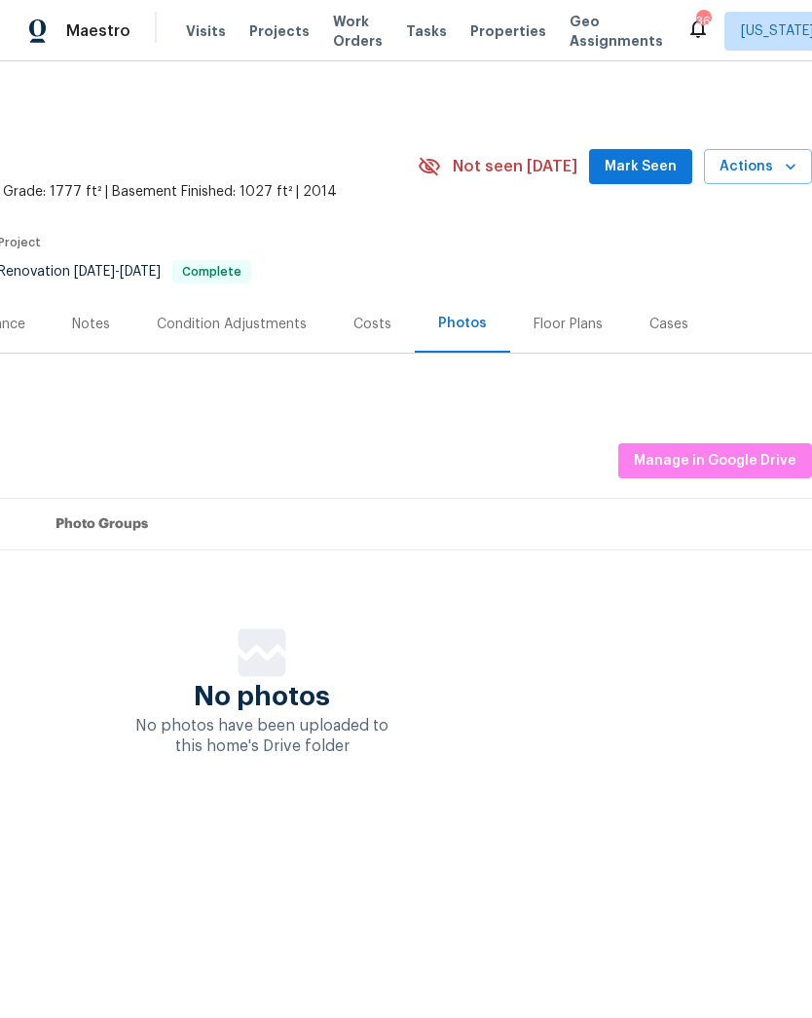
scroll to position [0, 288]
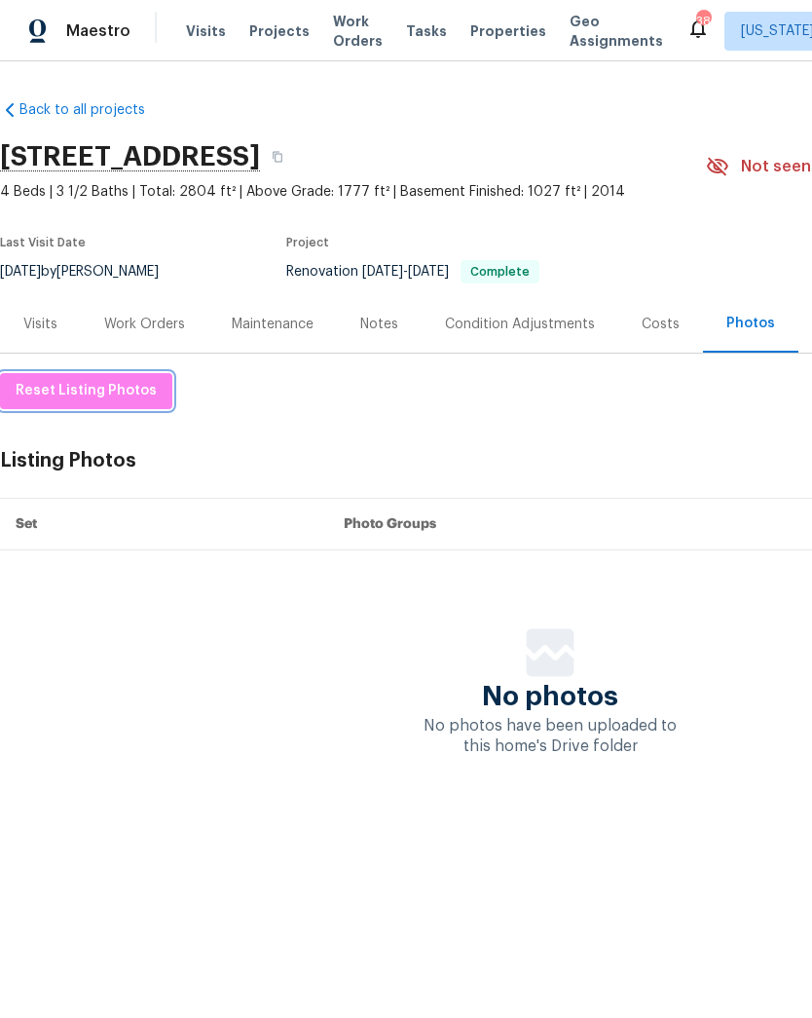
click at [63, 396] on span "Reset Listing Photos" at bounding box center [86, 391] width 141 height 24
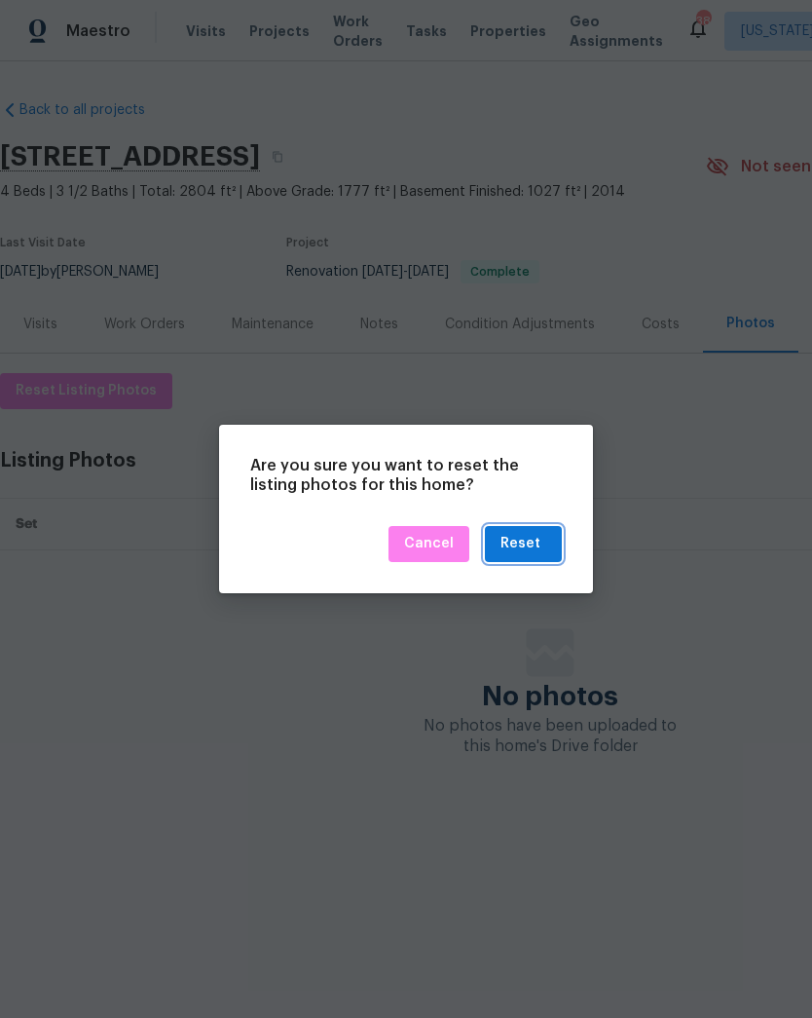
click at [533, 542] on div "Reset" at bounding box center [521, 544] width 40 height 24
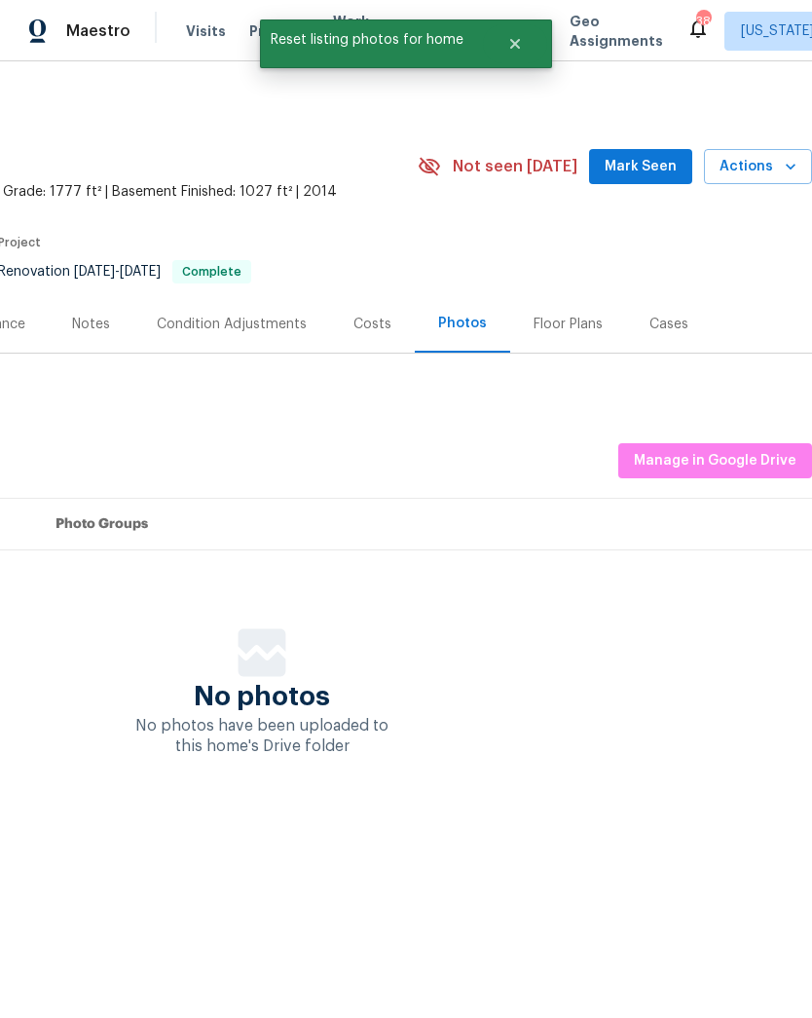
scroll to position [0, 288]
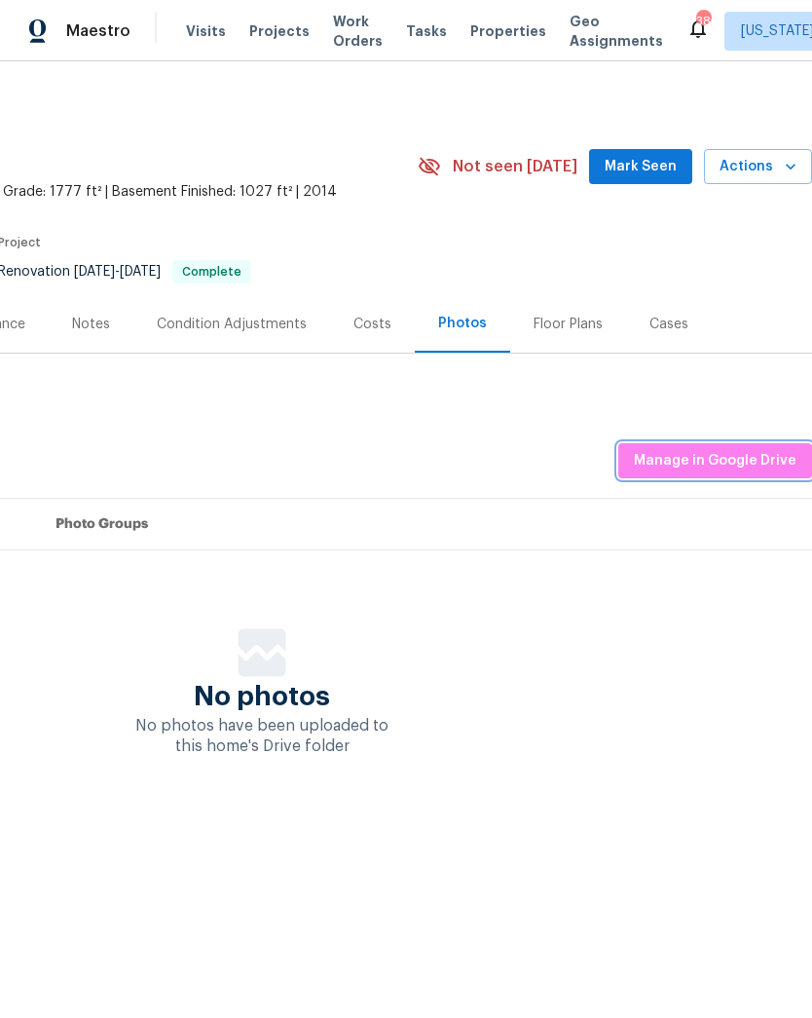
click at [740, 453] on span "Manage in Google Drive" at bounding box center [715, 461] width 163 height 24
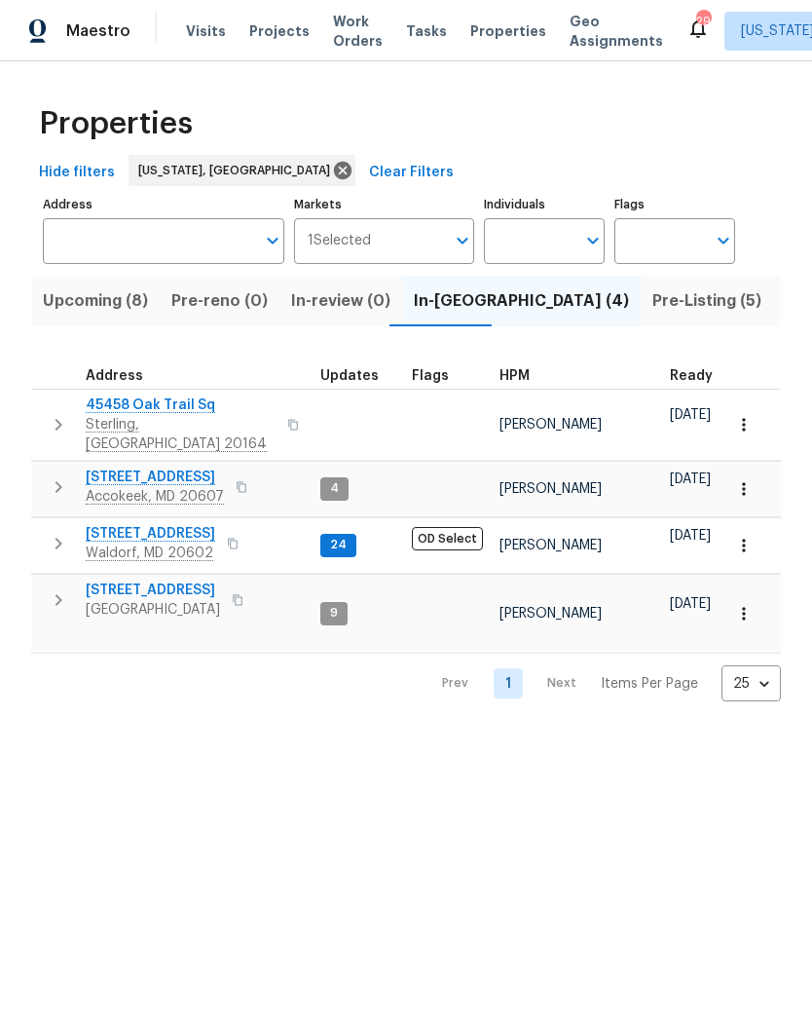
click at [140, 467] on span "[STREET_ADDRESS]" at bounding box center [155, 476] width 138 height 19
click at [653, 309] on span "Pre-Listing (5)" at bounding box center [707, 300] width 109 height 27
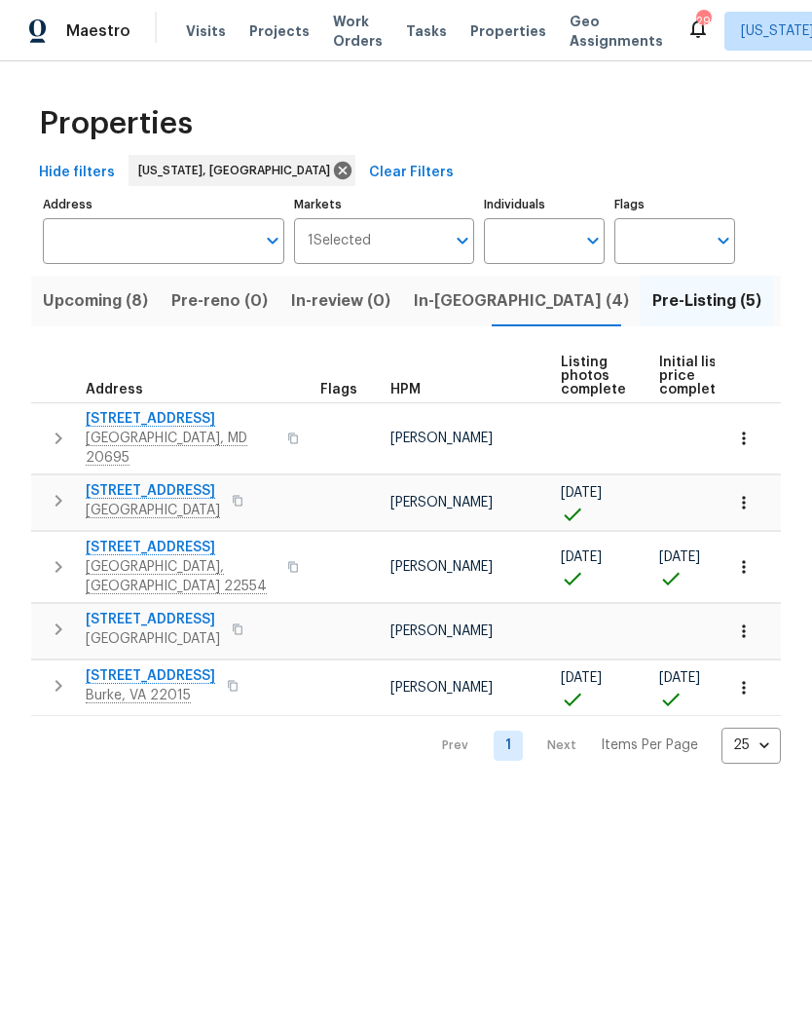
click at [216, 310] on span "Pre-reno (0)" at bounding box center [219, 300] width 96 height 27
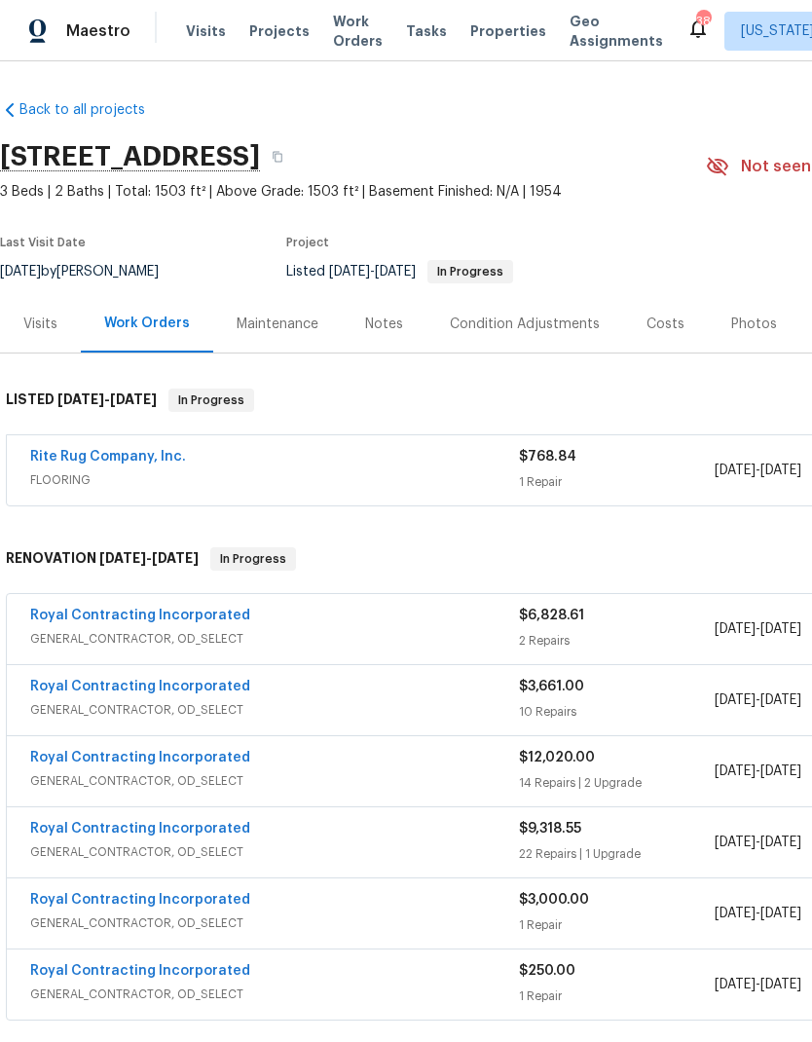
click at [143, 458] on link "Rite Rug Company, Inc." at bounding box center [108, 457] width 156 height 14
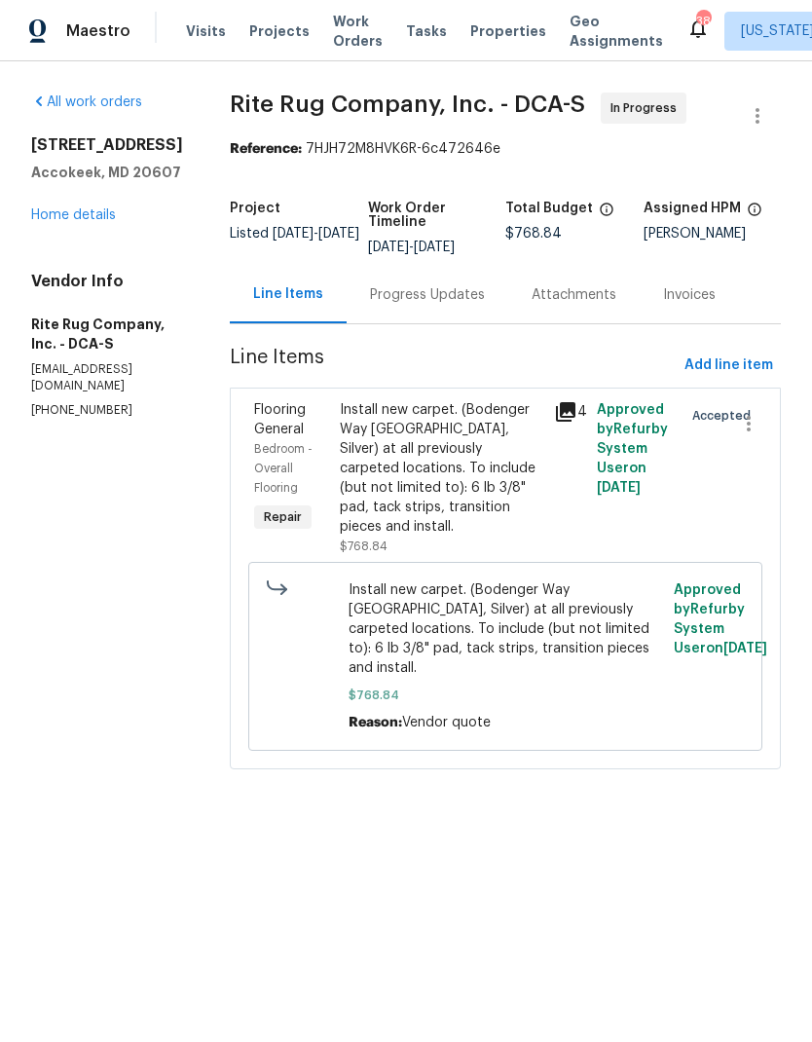
click at [410, 306] on div "Progress Updates" at bounding box center [428, 294] width 162 height 57
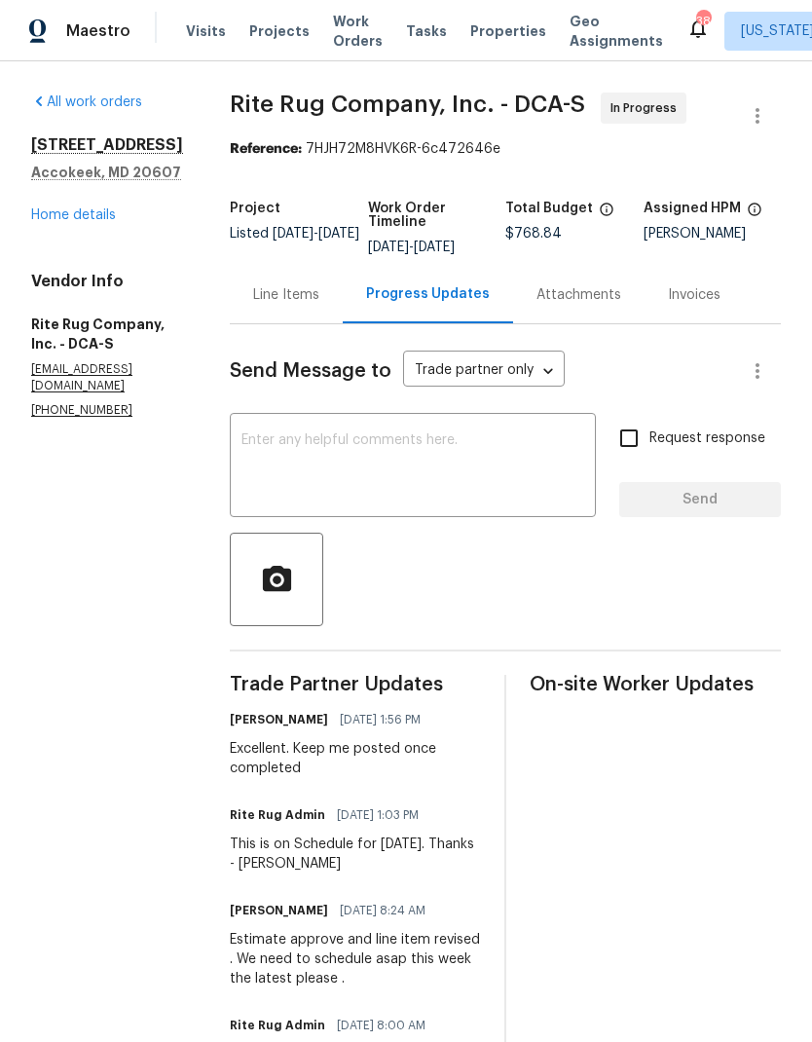
click at [474, 473] on textarea at bounding box center [413, 467] width 343 height 68
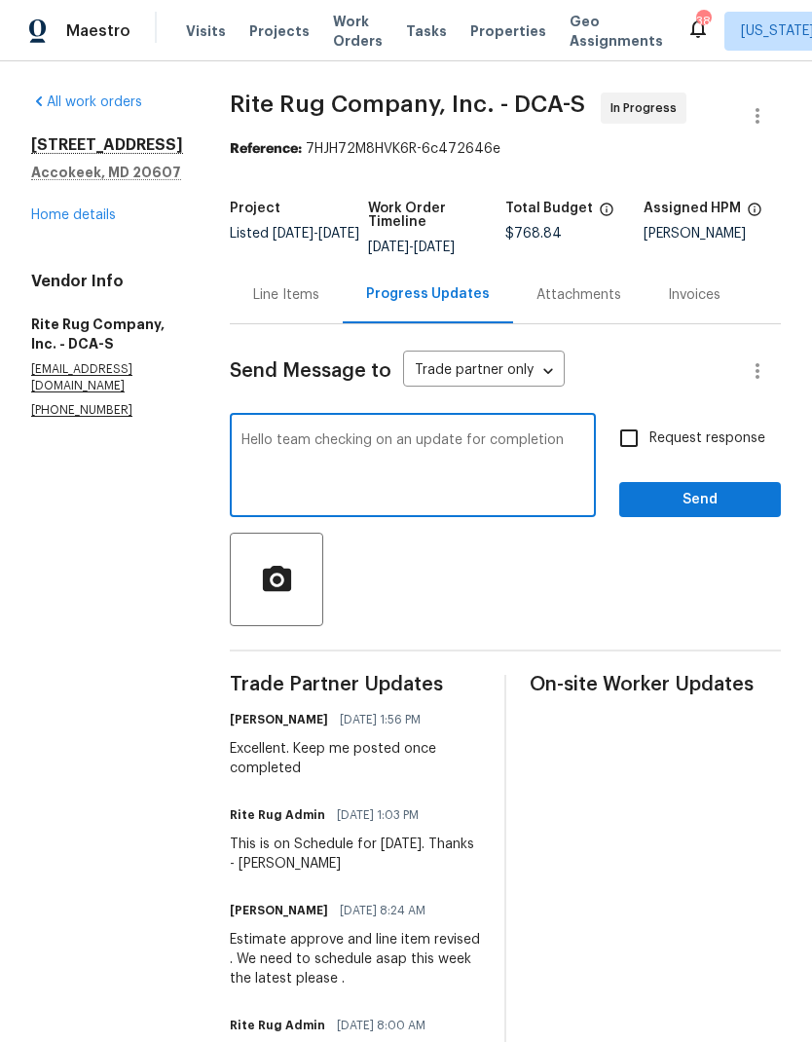
type textarea "Hello team checking on an update for completion"
click at [642, 431] on input "Request response" at bounding box center [629, 438] width 41 height 41
checkbox input "true"
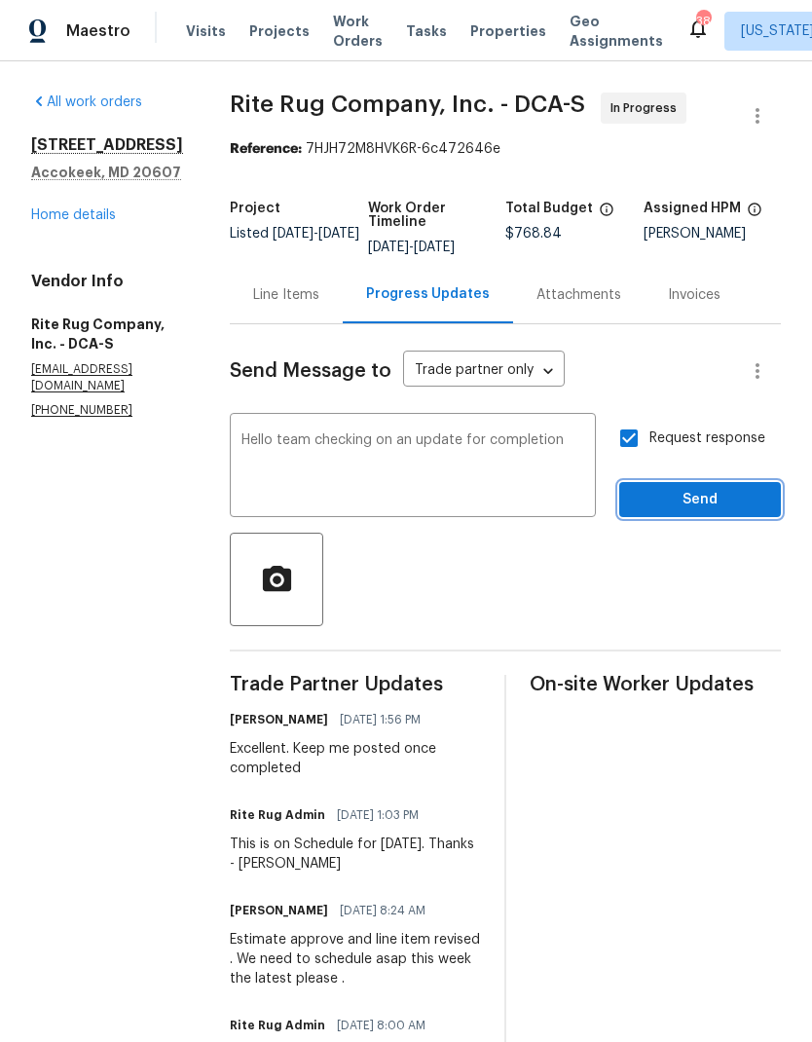
click at [697, 503] on span "Send" at bounding box center [700, 500] width 131 height 24
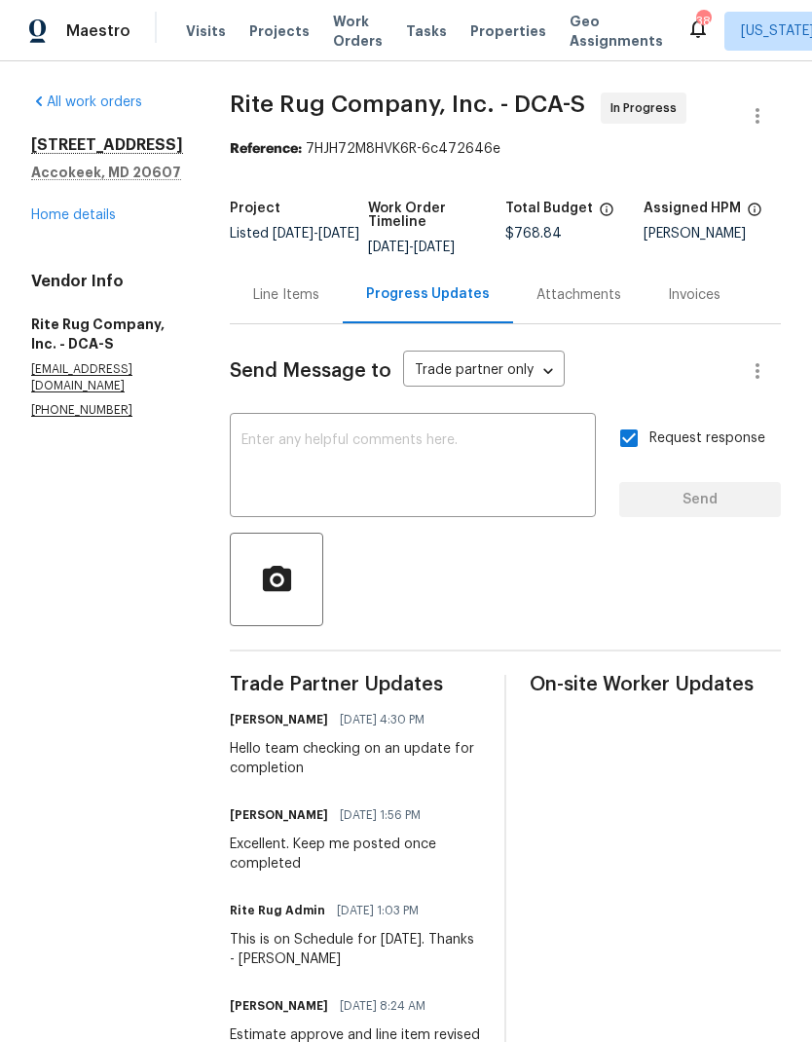
click at [79, 222] on link "Home details" at bounding box center [73, 215] width 85 height 14
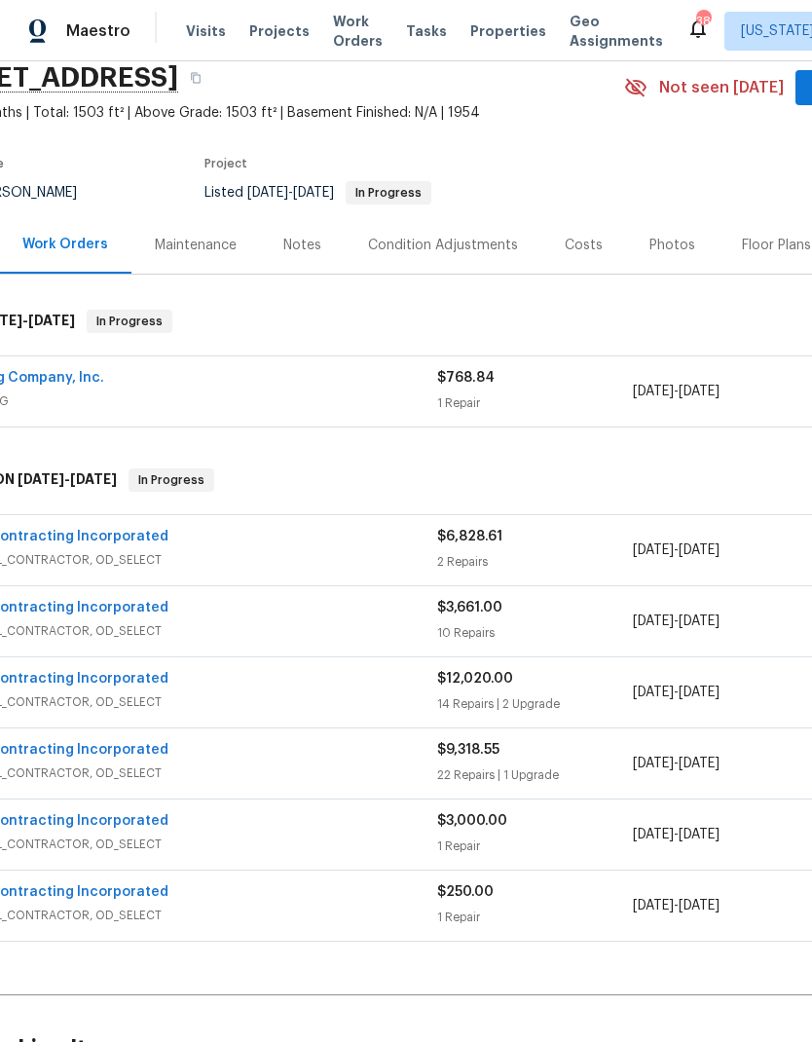
scroll to position [85, 51]
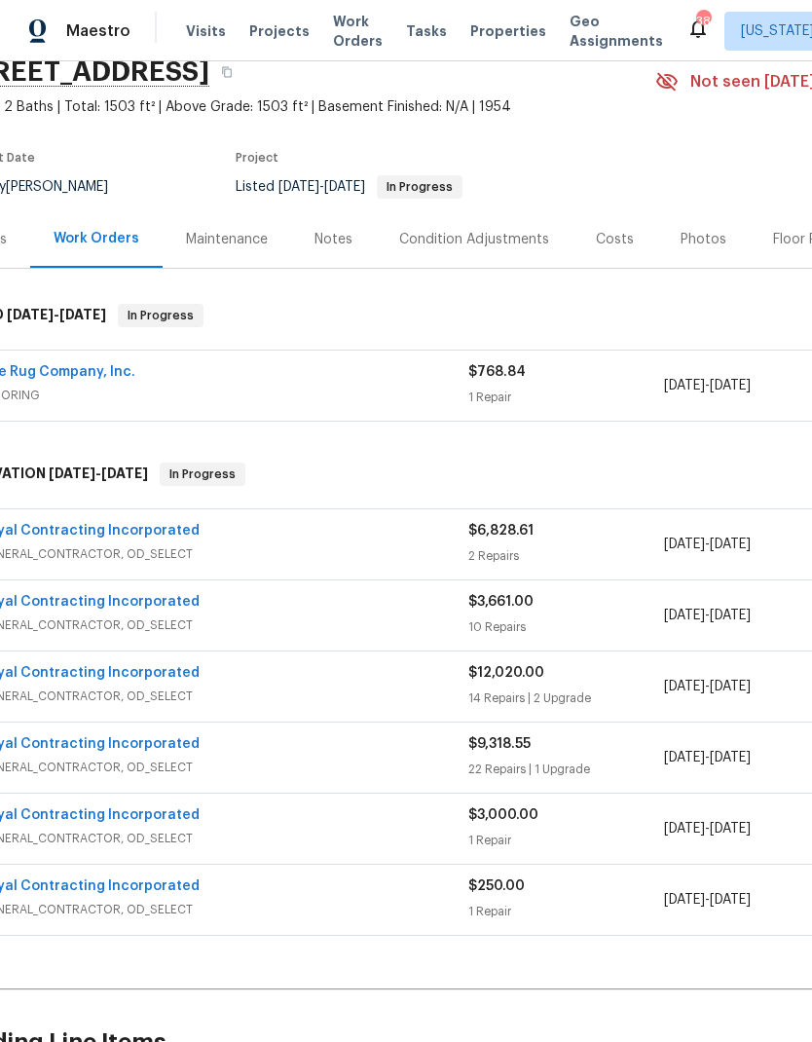
click at [70, 525] on link "Royal Contracting Incorporated" at bounding box center [90, 531] width 220 height 14
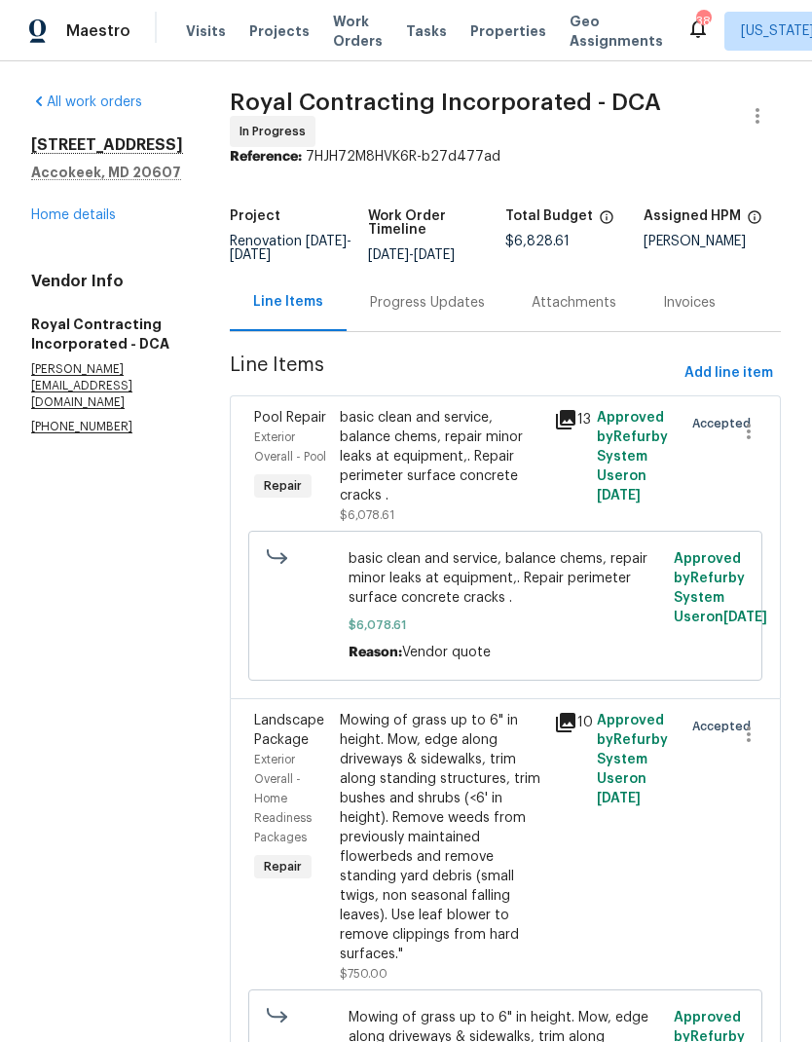
click at [457, 329] on div "Progress Updates" at bounding box center [428, 302] width 162 height 57
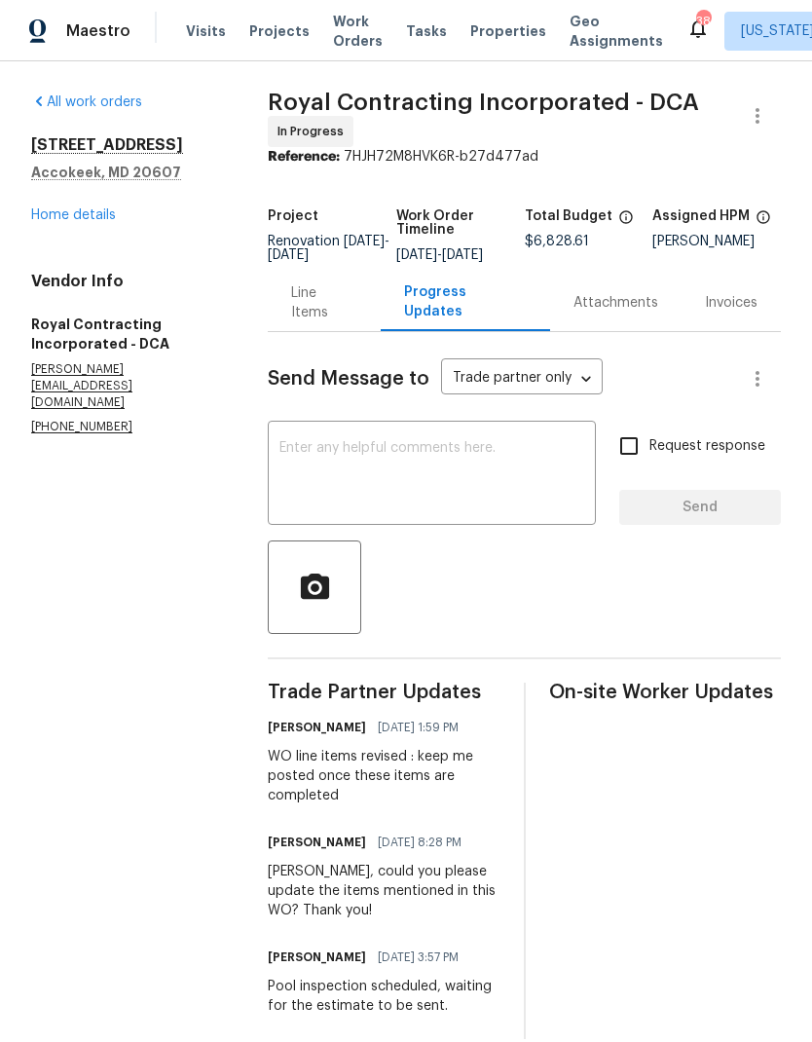
click at [478, 477] on textarea at bounding box center [432, 475] width 305 height 68
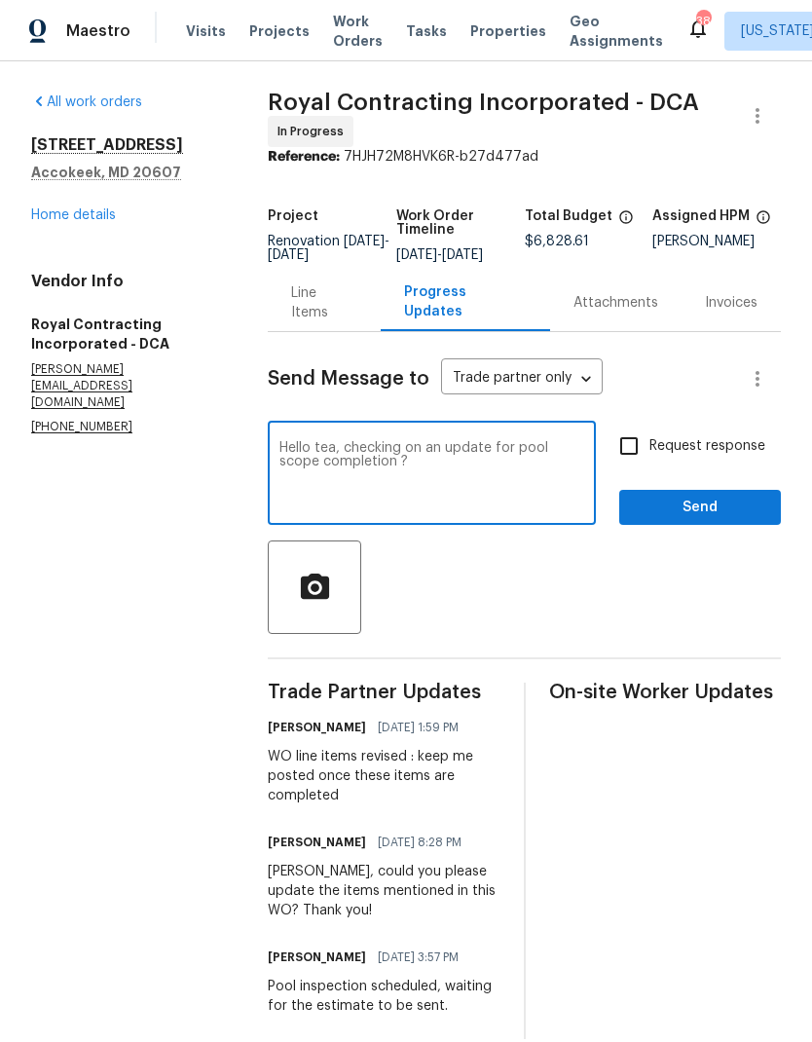
type textarea "Hello tea, checking on an update for pool scope completion ?"
click at [638, 467] on input "Request response" at bounding box center [629, 446] width 41 height 41
checkbox input "true"
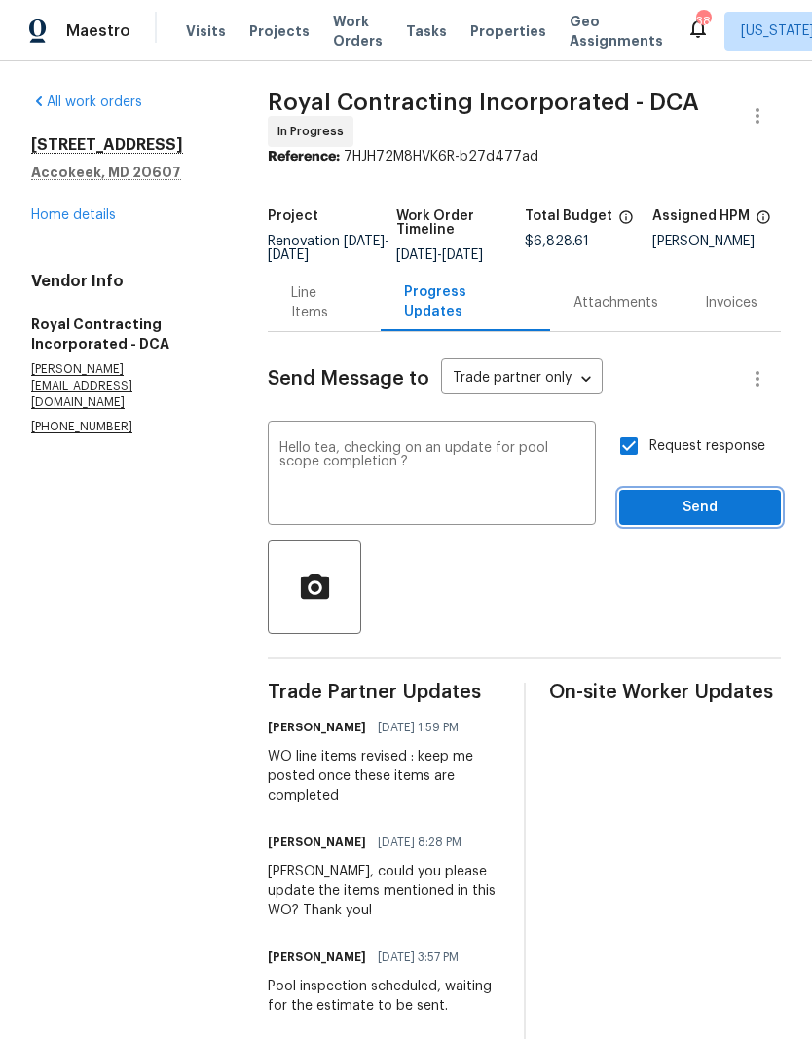
click at [714, 520] on span "Send" at bounding box center [700, 508] width 131 height 24
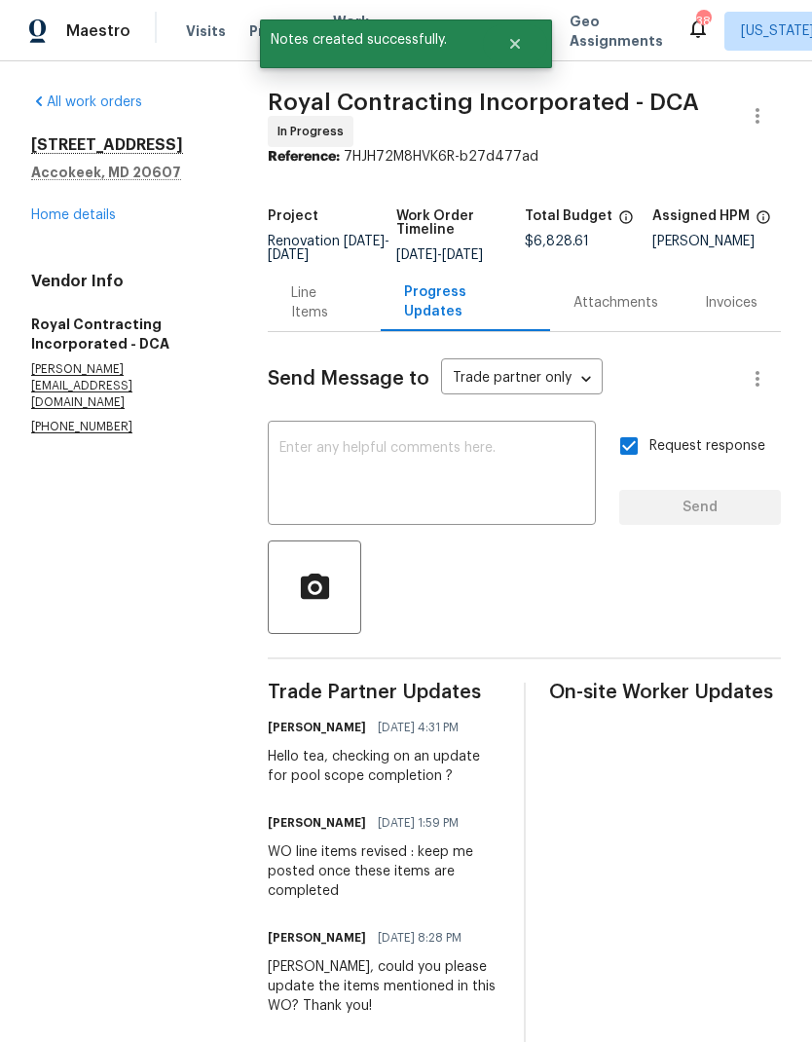
click at [70, 212] on link "Home details" at bounding box center [73, 215] width 85 height 14
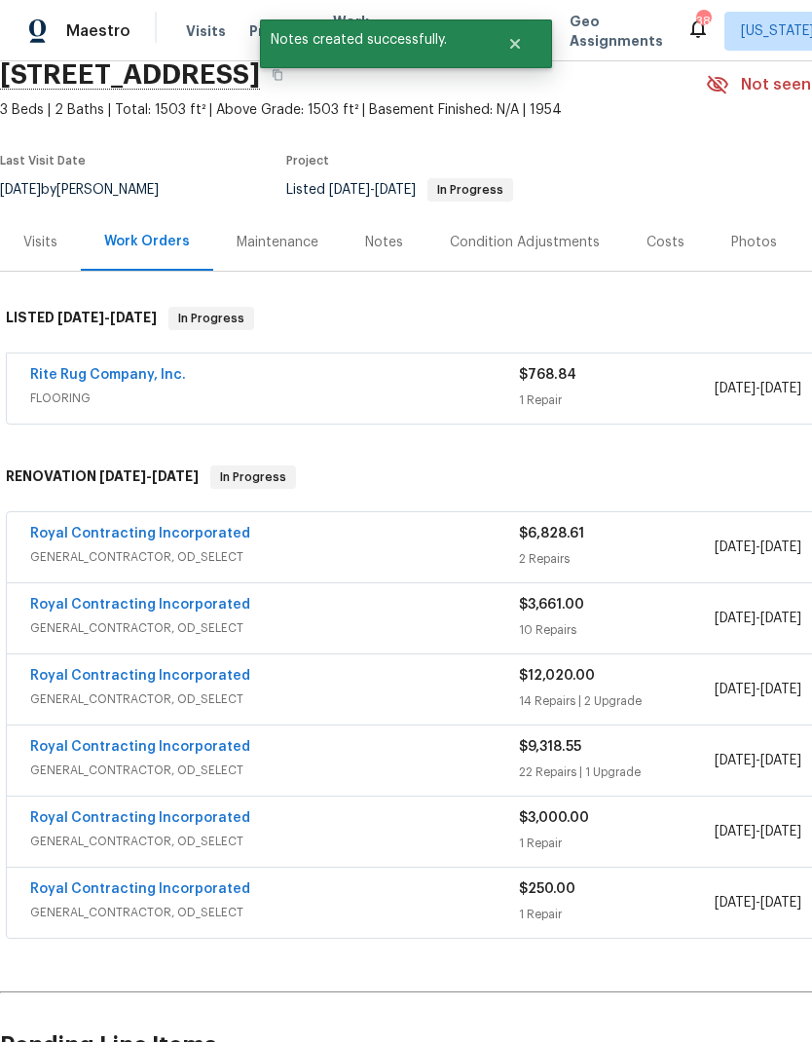
scroll to position [82, 0]
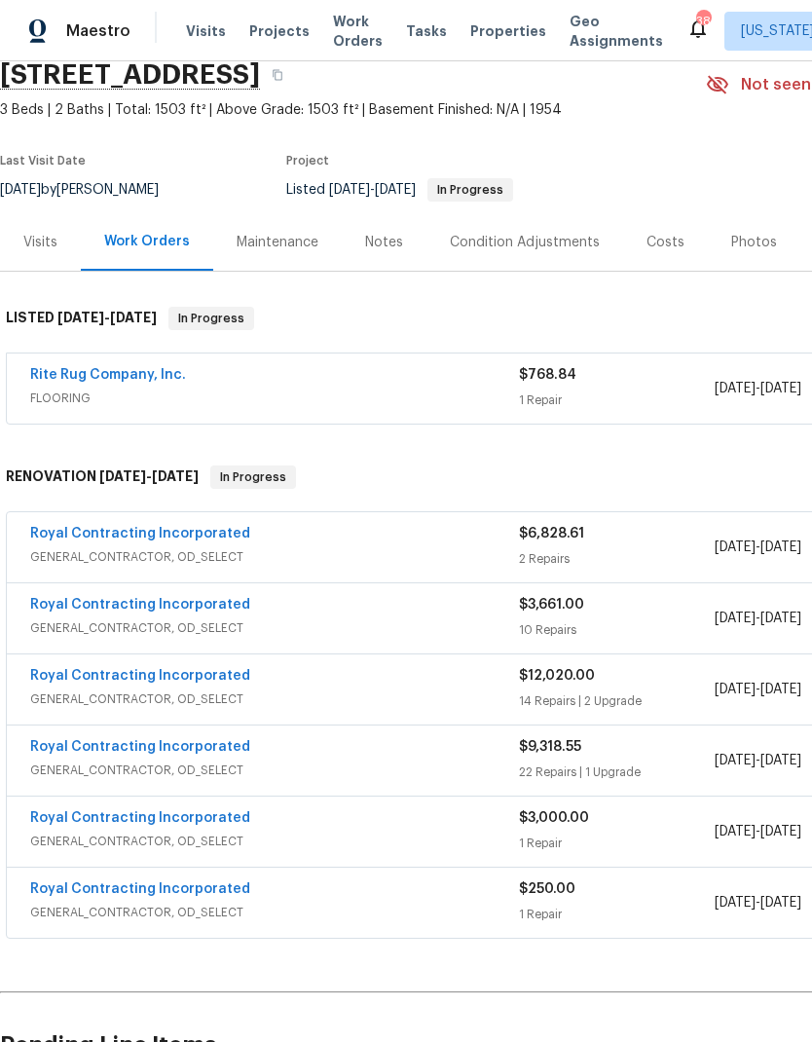
click at [188, 611] on link "Royal Contracting Incorporated" at bounding box center [140, 605] width 220 height 14
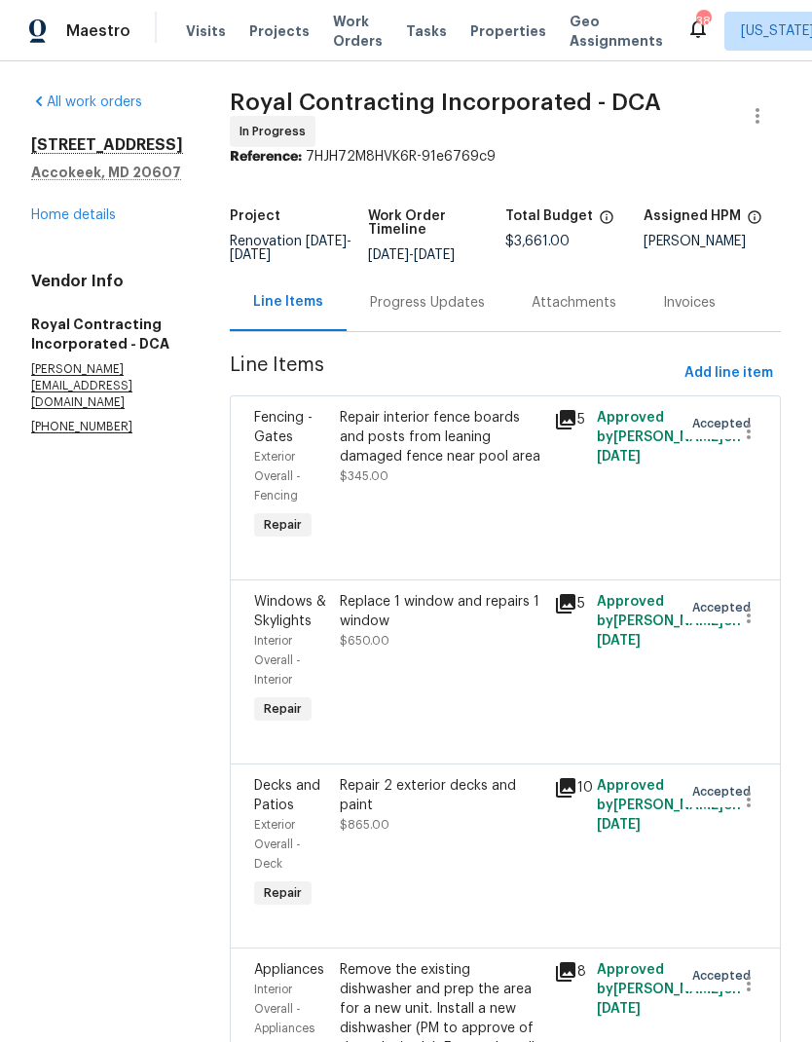
click at [447, 313] on div "Progress Updates" at bounding box center [427, 302] width 115 height 19
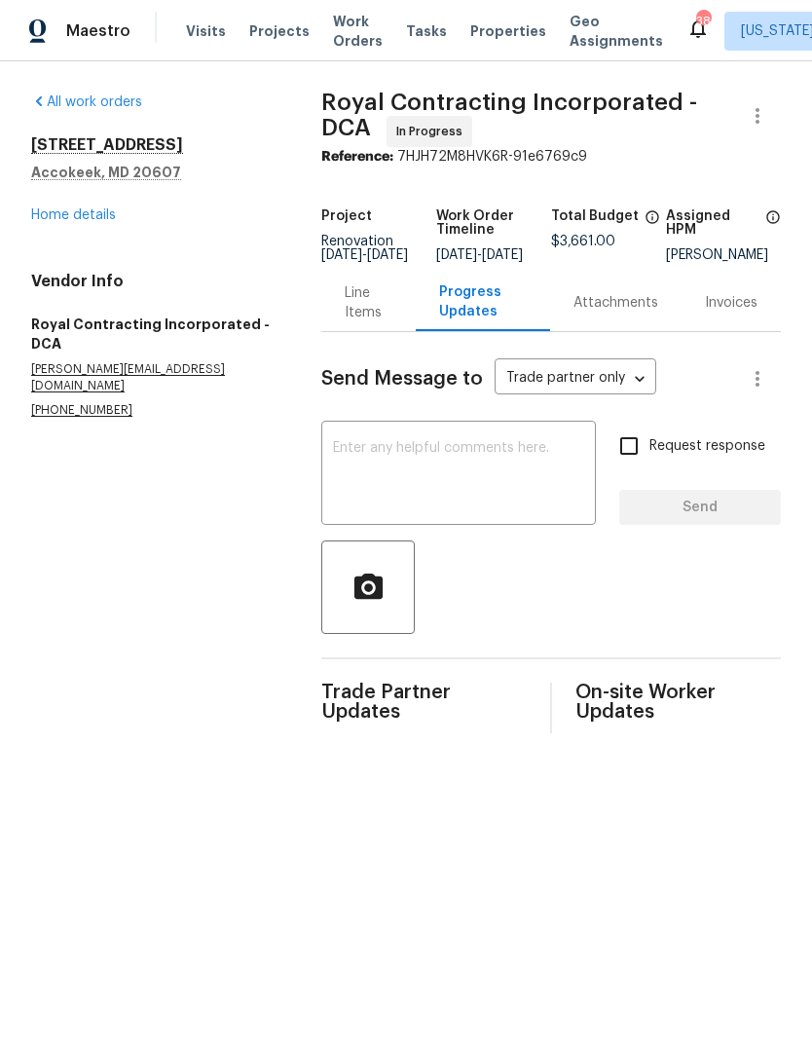
click at [482, 493] on textarea at bounding box center [458, 475] width 251 height 68
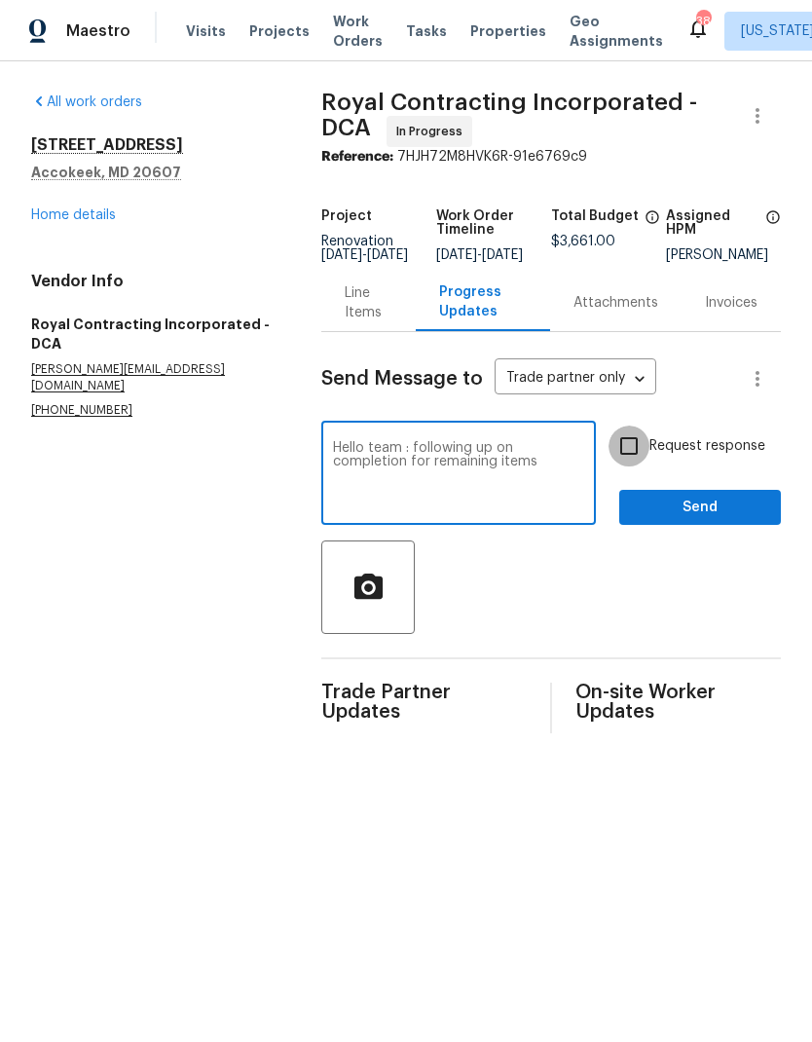
type textarea "Hello team : following up on completion for remaining items"
click at [647, 448] on input "Request response" at bounding box center [629, 446] width 41 height 41
checkbox input "true"
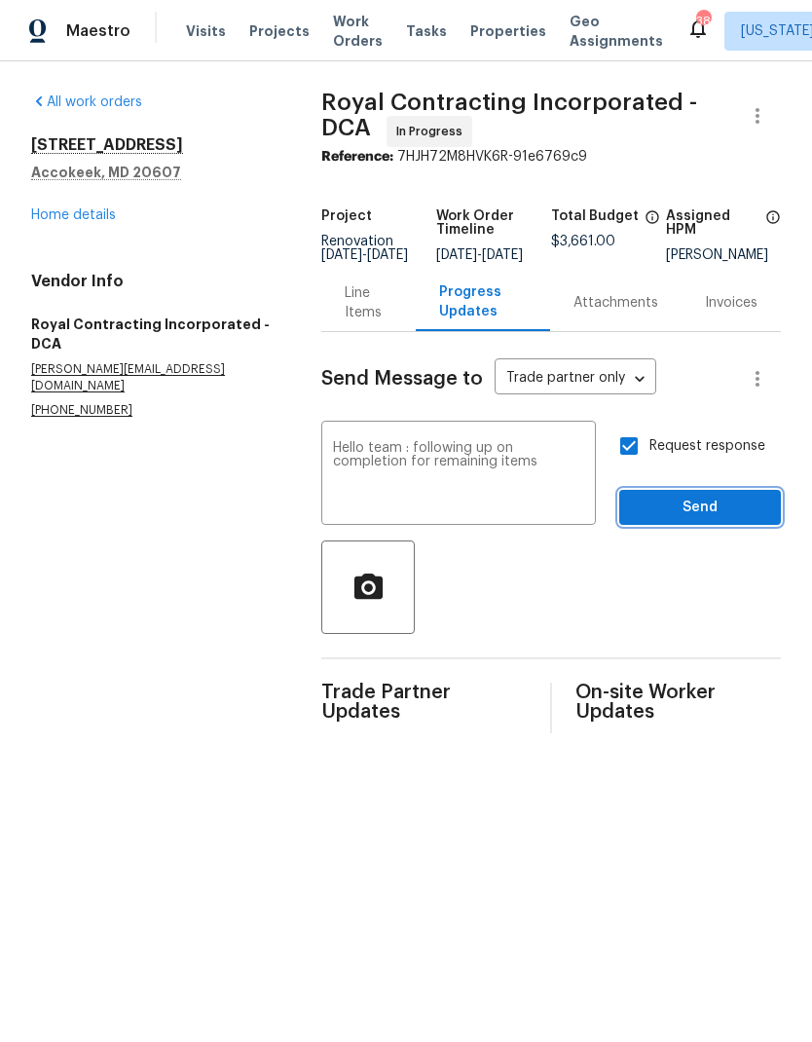
click at [700, 520] on span "Send" at bounding box center [700, 508] width 131 height 24
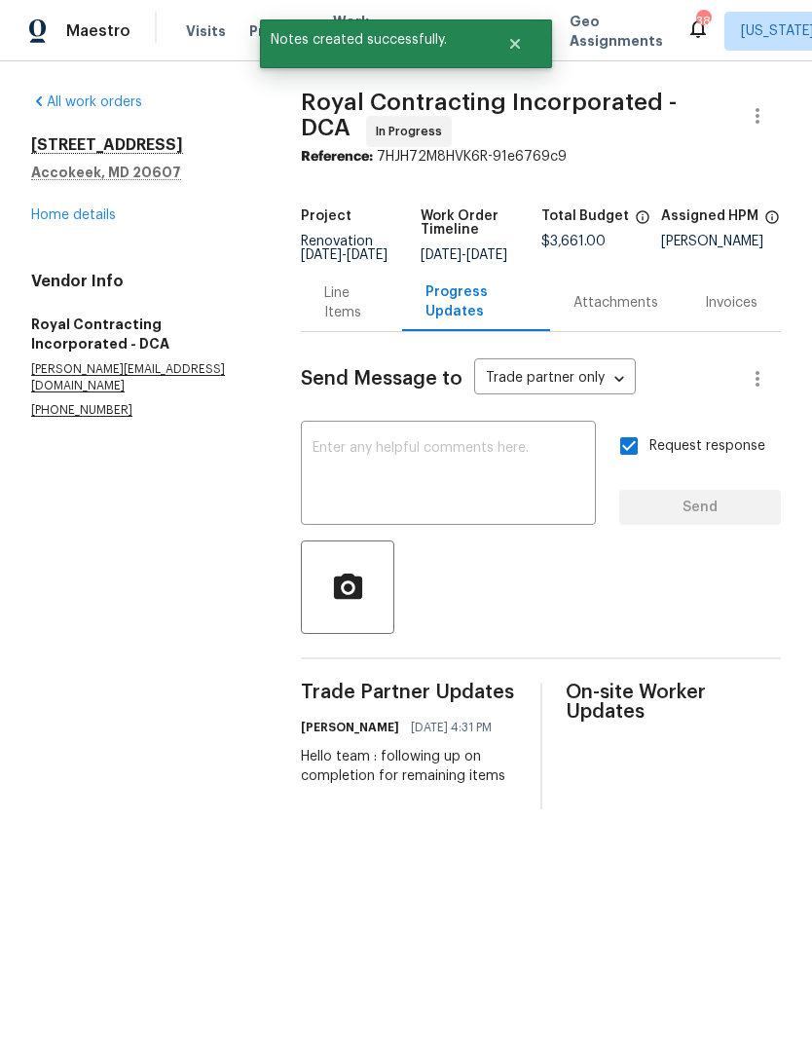
click at [69, 215] on link "Home details" at bounding box center [73, 215] width 85 height 14
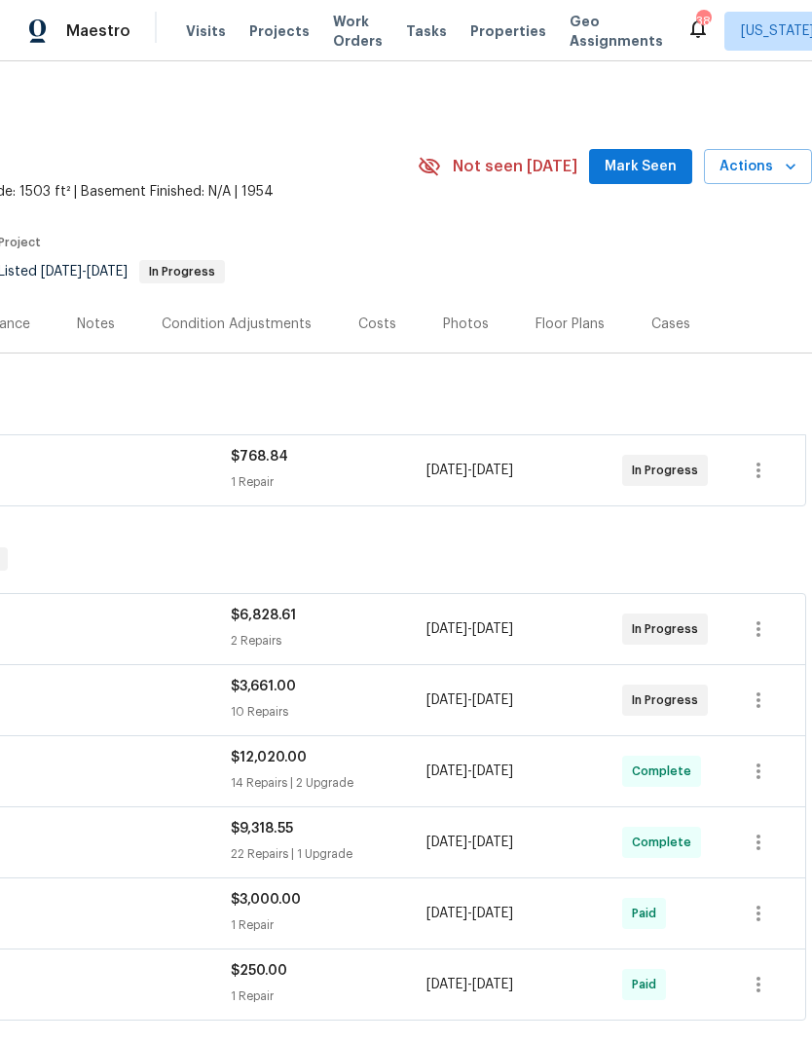
scroll to position [0, 288]
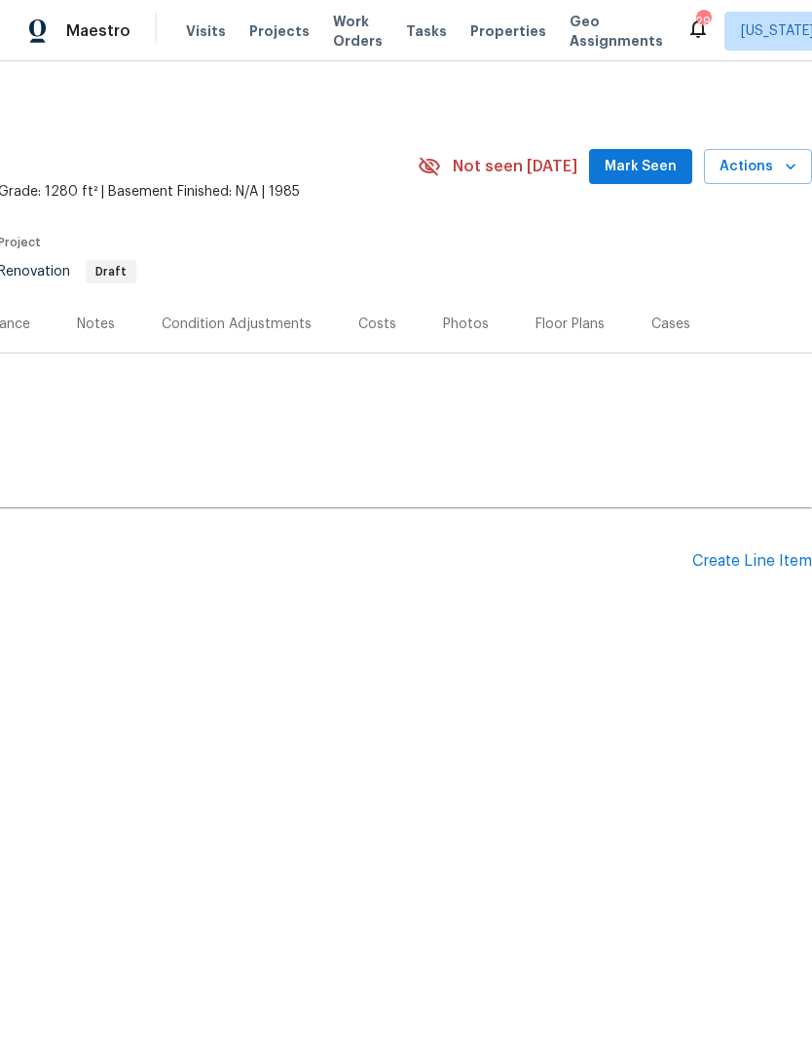
scroll to position [0, 288]
click at [748, 558] on div "Create Line Item" at bounding box center [752, 561] width 120 height 19
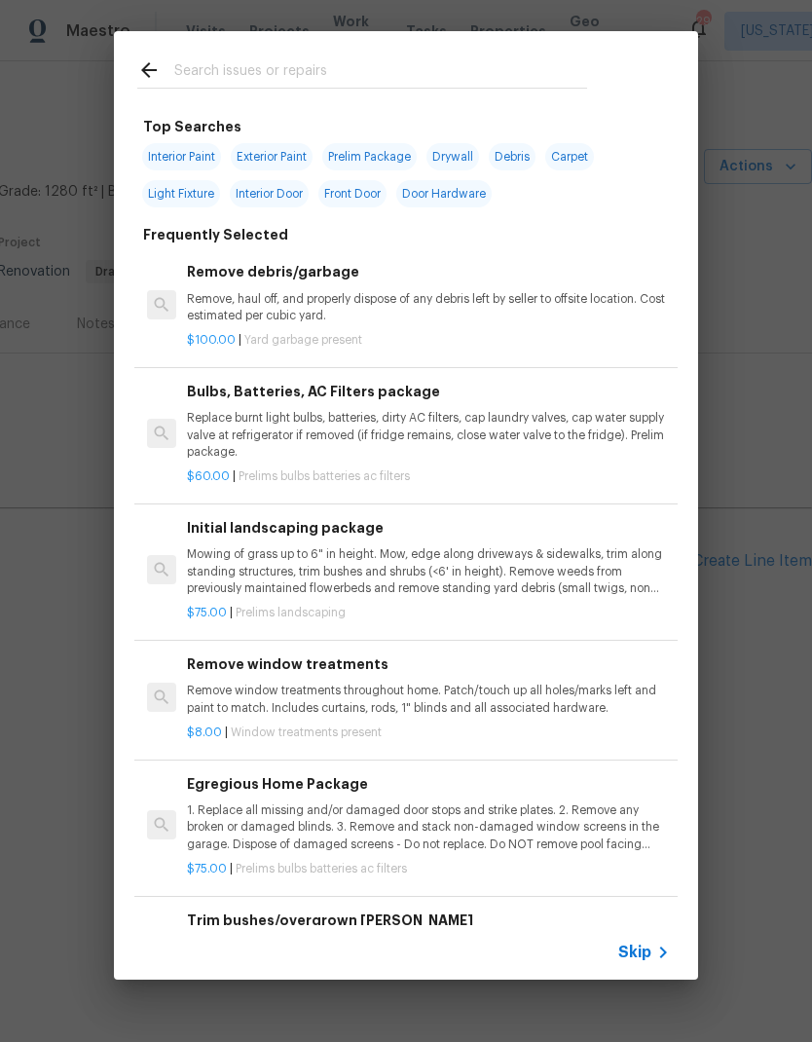
click at [467, 66] on input "text" at bounding box center [380, 72] width 413 height 29
type input "Lvp"
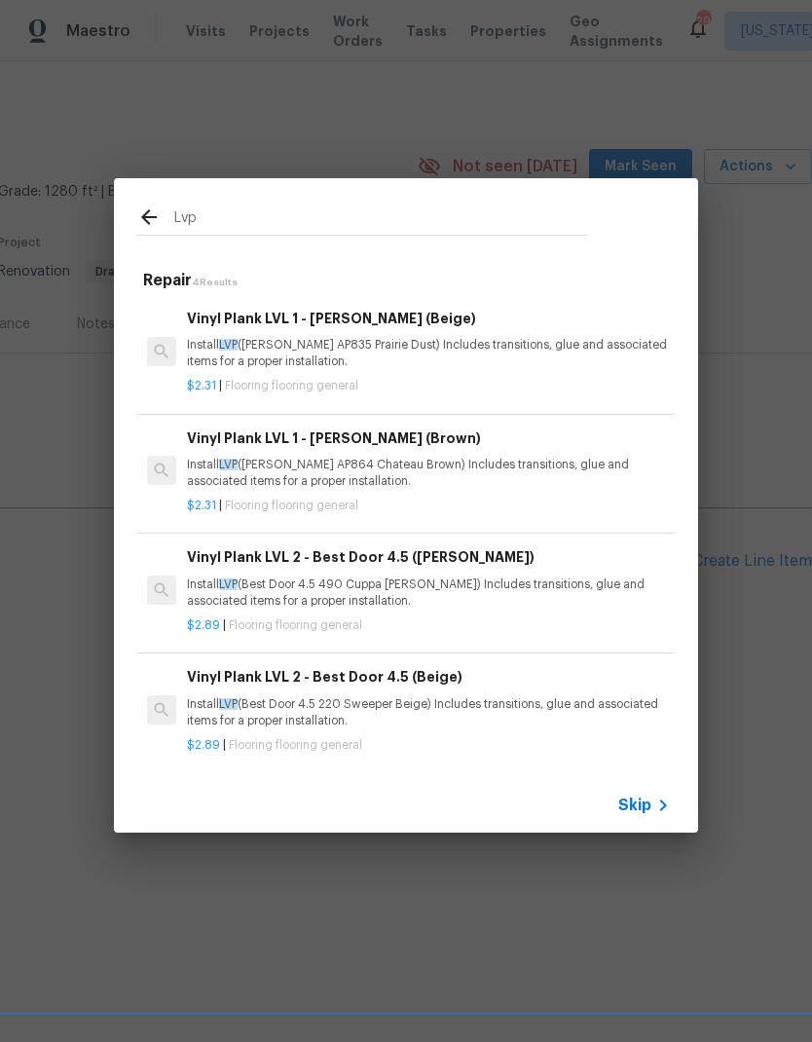
click at [462, 375] on div "$2.31 | Flooring flooring general" at bounding box center [428, 382] width 483 height 24
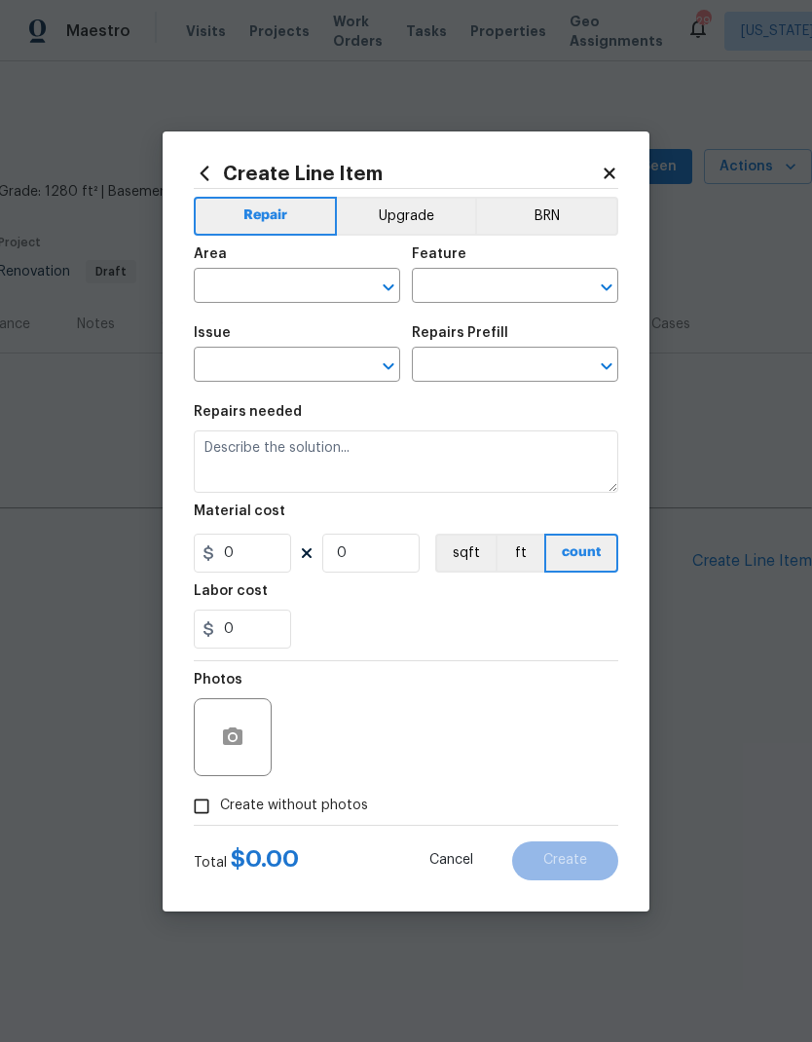
type input "Overall Flooring"
type input "Flooring General"
type input "Vinyl Plank LVL 1 - [PERSON_NAME] (Beige) $2.31"
type textarea "Install LVP ([PERSON_NAME] AP835 Prairie Dust) Includes transitions, glue and a…"
type input "2.31"
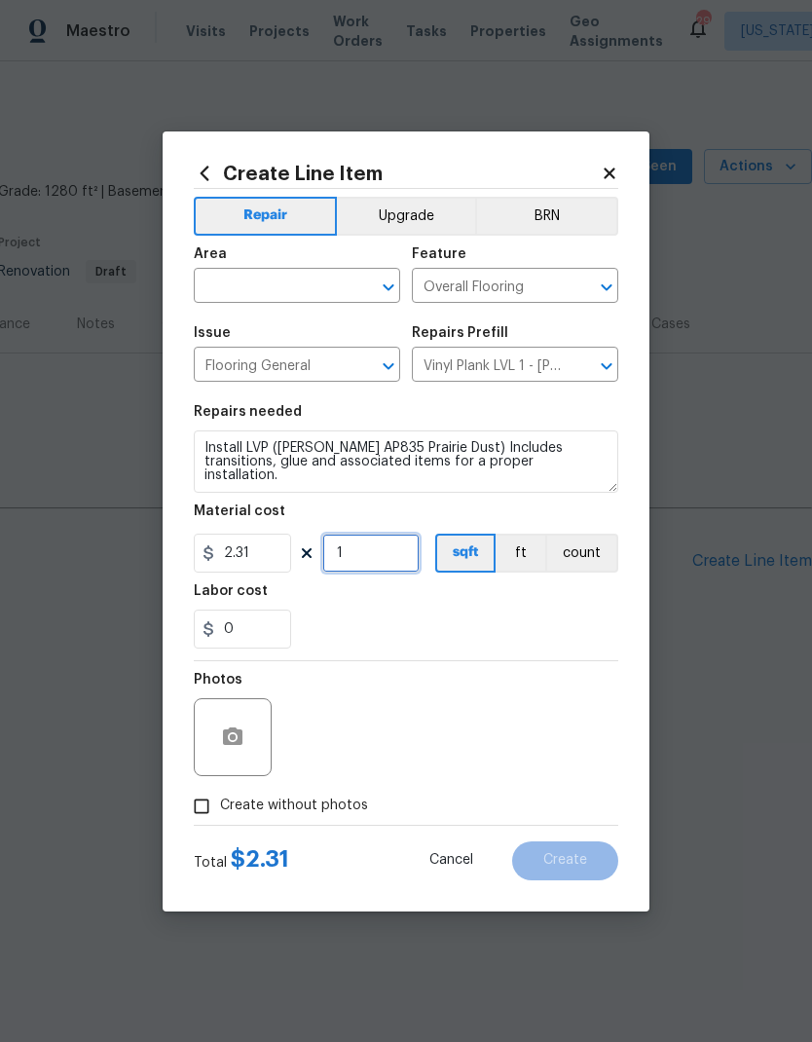
click at [377, 560] on input "1" at bounding box center [370, 553] width 97 height 39
click at [438, 612] on div "0" at bounding box center [406, 629] width 425 height 39
click at [387, 552] on input "225" at bounding box center [370, 553] width 97 height 39
click at [433, 619] on div "0" at bounding box center [406, 629] width 425 height 39
click at [382, 558] on input "275" at bounding box center [370, 553] width 97 height 39
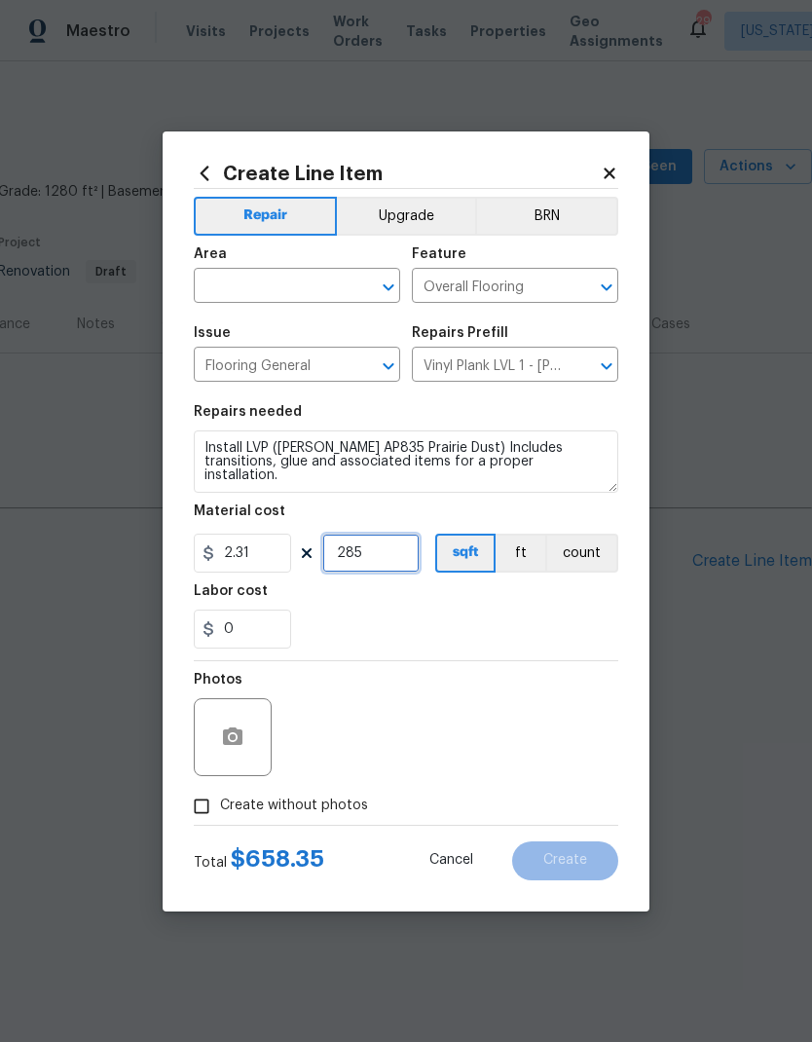
type input "285"
click at [438, 631] on div "0" at bounding box center [406, 629] width 425 height 39
click at [394, 287] on icon "Open" at bounding box center [388, 287] width 23 height 23
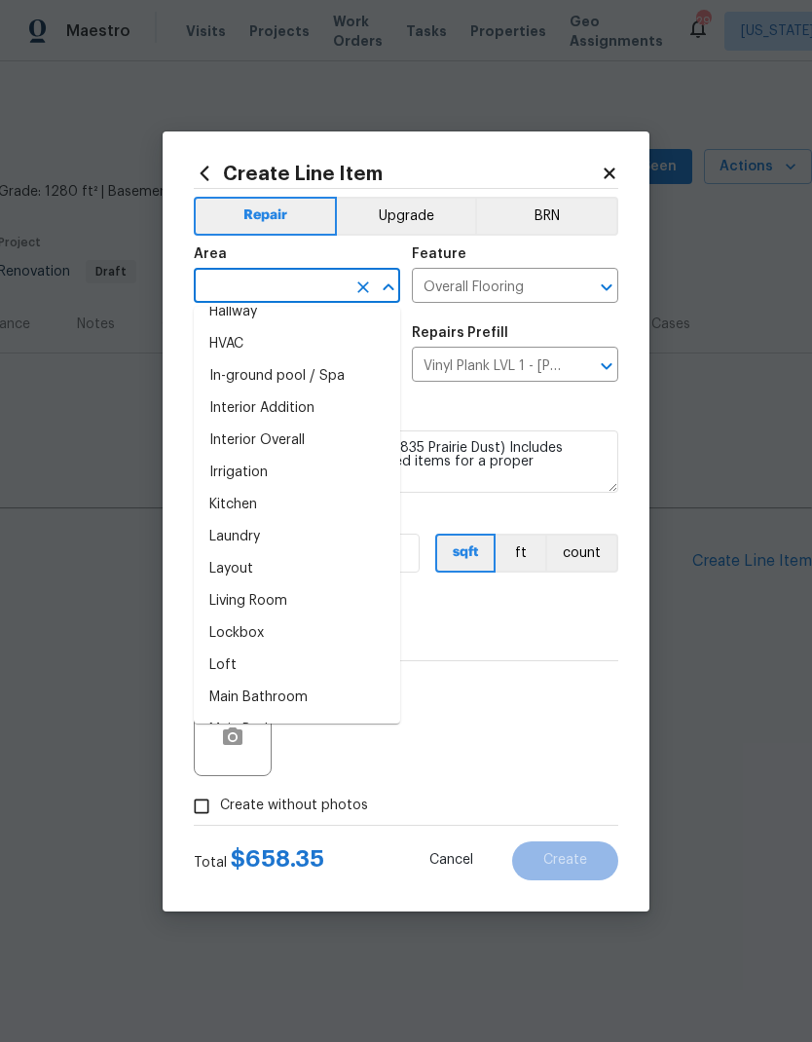
scroll to position [691, 0]
click at [329, 475] on li "Irrigation" at bounding box center [297, 475] width 206 height 32
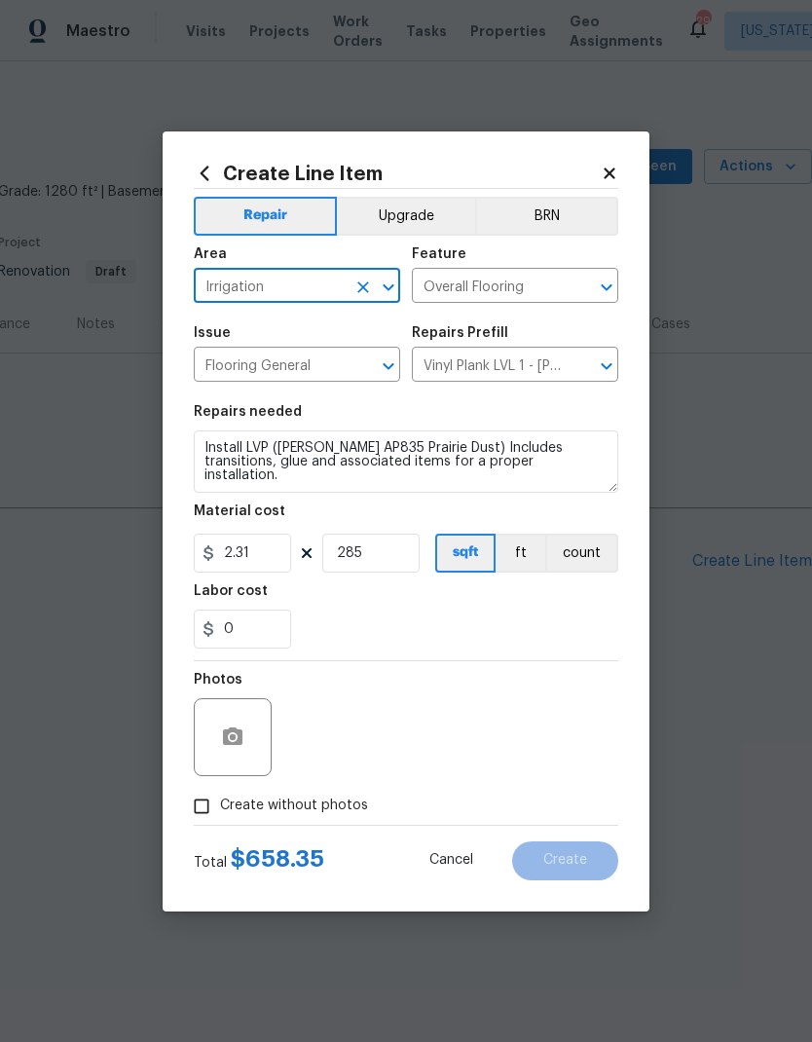
click at [388, 286] on icon "Open" at bounding box center [388, 287] width 11 height 7
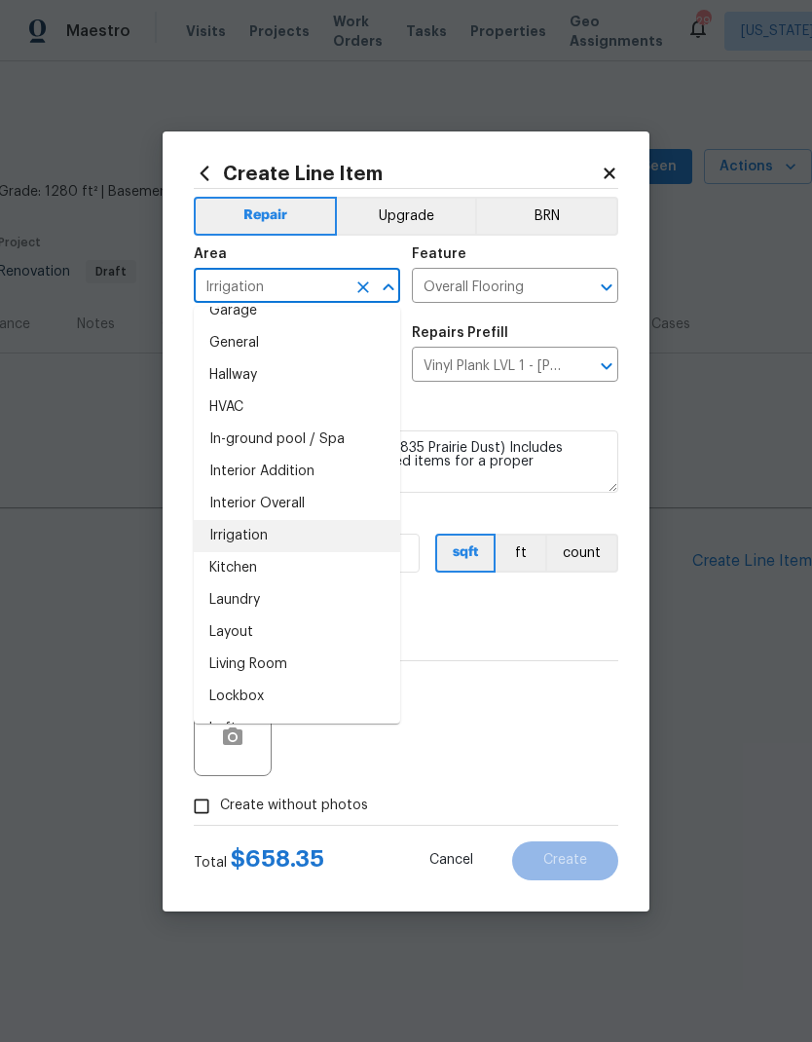
scroll to position [631, 0]
click at [318, 570] on li "Kitchen" at bounding box center [297, 567] width 206 height 32
type input "Kitchen"
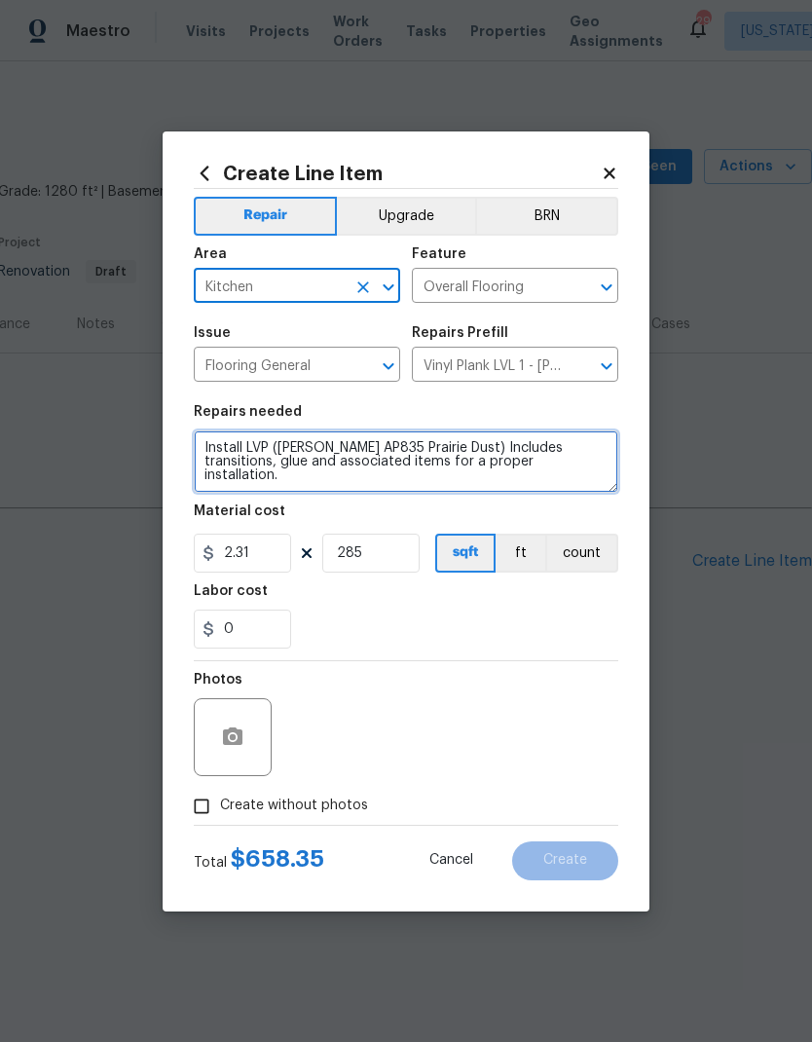
click at [206, 448] on textarea "Install LVP ([PERSON_NAME] AP835 Prairie Dust) Includes transitions, glue and a…" at bounding box center [406, 461] width 425 height 62
click at [558, 471] on textarea "Install LVP ([PERSON_NAME] AP835 Prairie Dust) Includes transitions, glue and a…" at bounding box center [406, 461] width 425 height 62
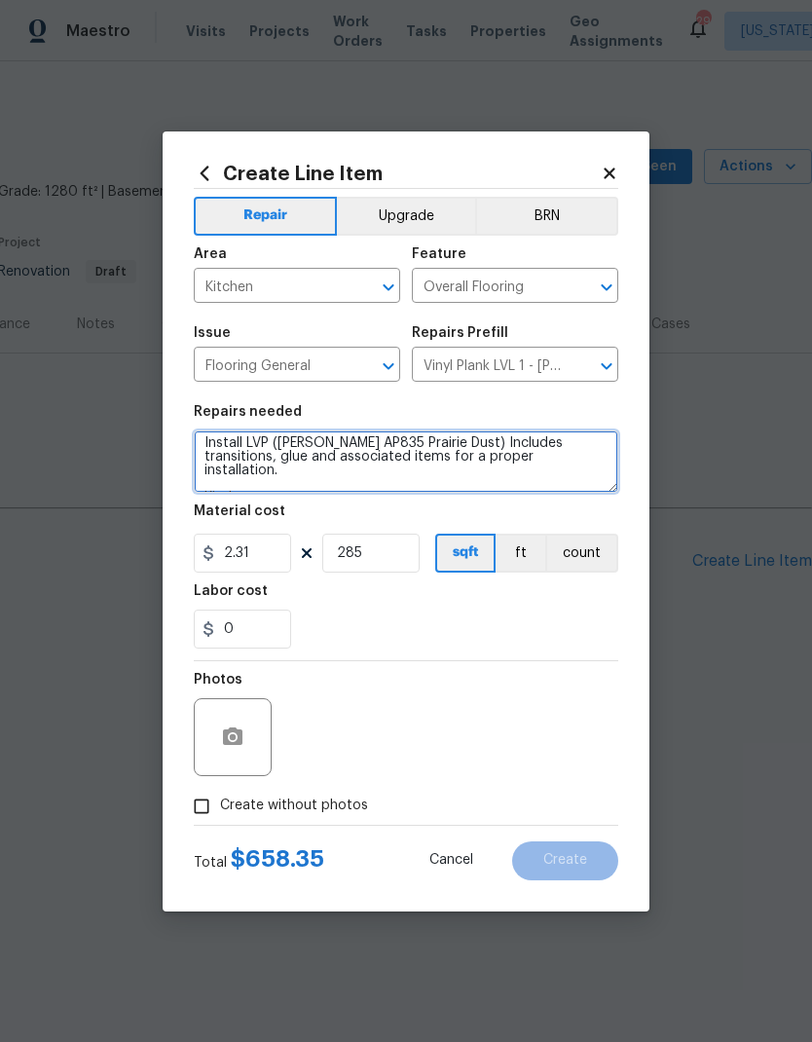
scroll to position [5, 0]
click at [205, 481] on textarea "Install LVP ([PERSON_NAME] AP835 Prairie Dust) Includes transitions, glue and a…" at bounding box center [406, 461] width 425 height 62
click at [515, 479] on textarea "Install LVP ([PERSON_NAME] AP835 Prairie Dust) Includes transitions, glue and a…" at bounding box center [406, 461] width 425 height 62
click at [463, 483] on textarea "Install LVP ([PERSON_NAME] AP835 Prairie Dust) Includes transitions, glue and a…" at bounding box center [406, 461] width 425 height 62
click at [209, 476] on textarea "Install LVP ([PERSON_NAME] AP835 Prairie Dust) Includes transitions, glue and a…" at bounding box center [406, 461] width 425 height 62
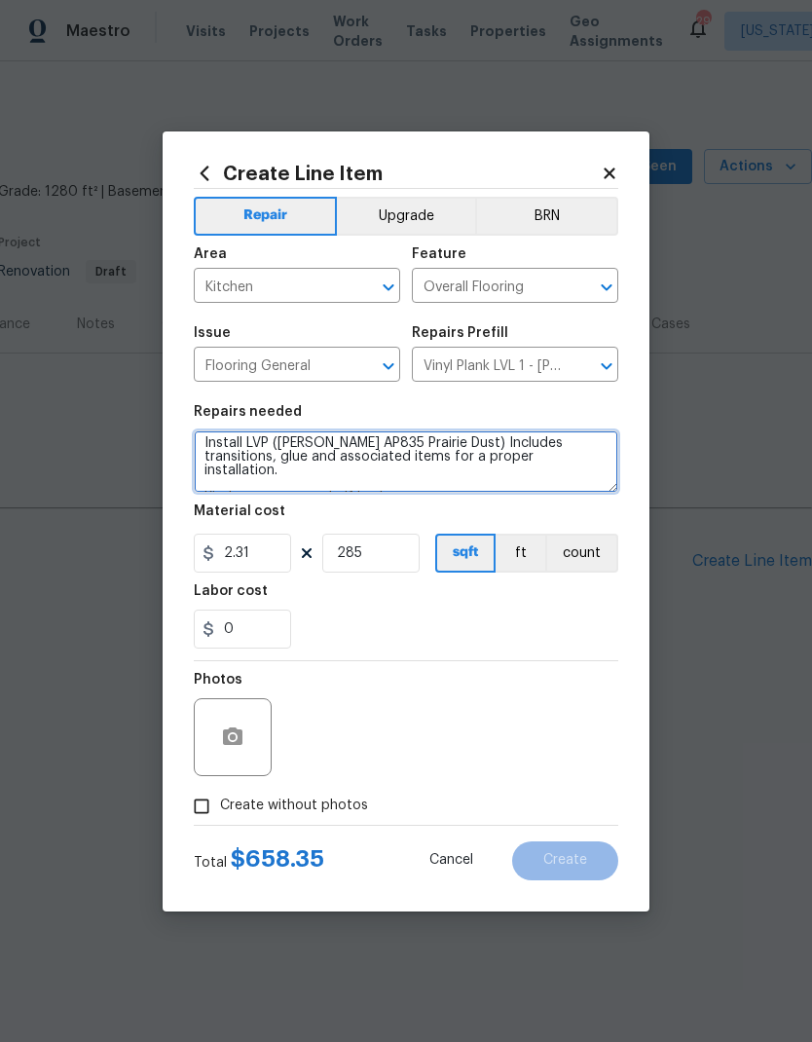
click at [203, 486] on textarea "Install LVP ([PERSON_NAME] AP835 Prairie Dust) Includes transitions, glue and a…" at bounding box center [406, 461] width 425 height 62
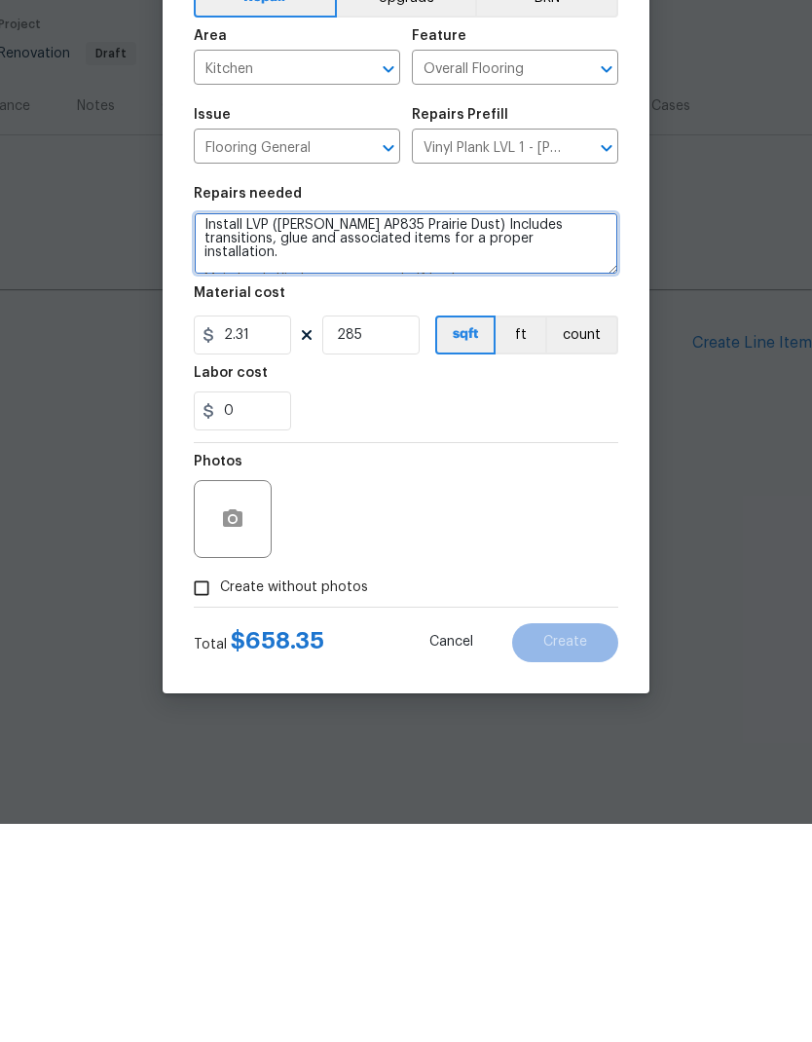
type textarea "Install LVP ([PERSON_NAME] AP835 Prairie Dust) Includes transitions, glue and a…"
click at [257, 698] on div at bounding box center [233, 737] width 78 height 78
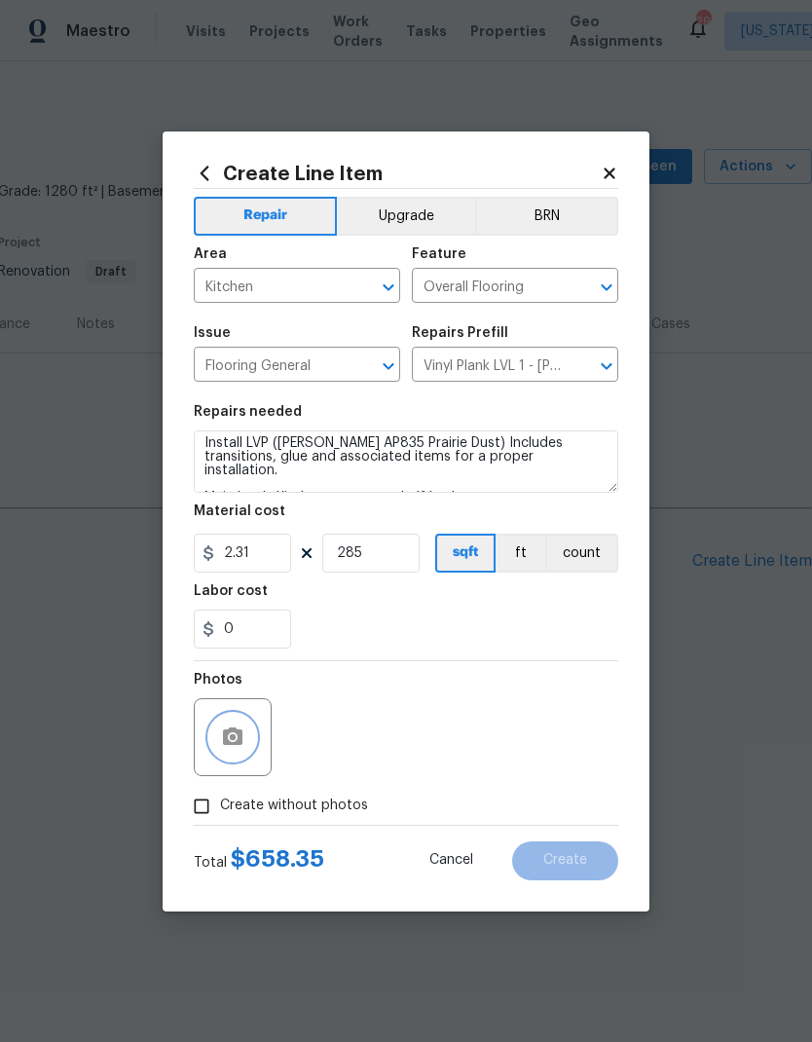
click at [228, 749] on icon "button" at bounding box center [232, 737] width 23 height 23
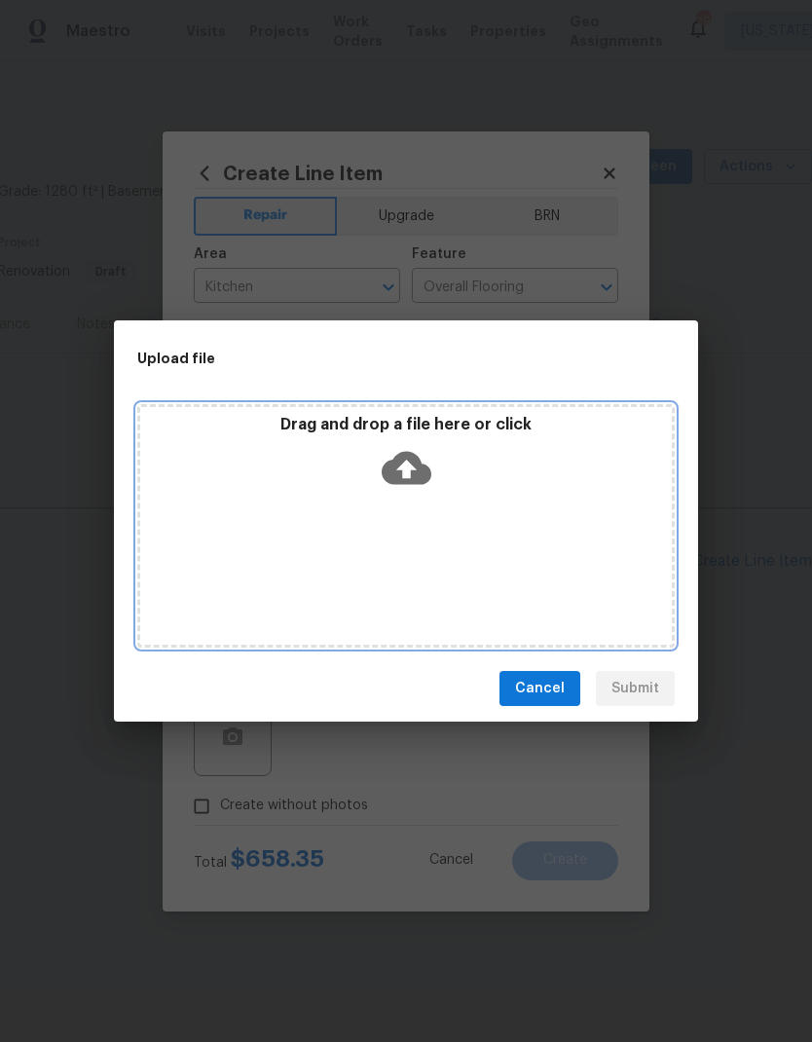
click at [401, 477] on icon at bounding box center [407, 468] width 50 height 33
